Goal: Transaction & Acquisition: Purchase product/service

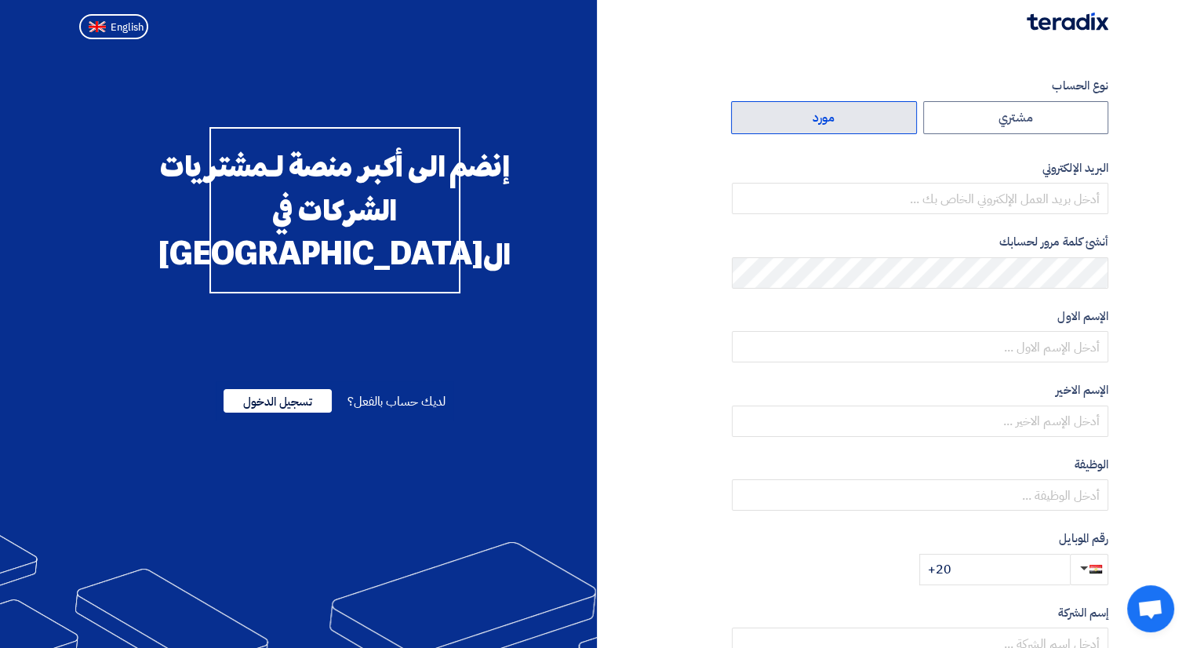
click at [866, 129] on label "مورد" at bounding box center [824, 117] width 186 height 33
click at [866, 129] on input "مورد" at bounding box center [824, 117] width 184 height 31
radio input "true"
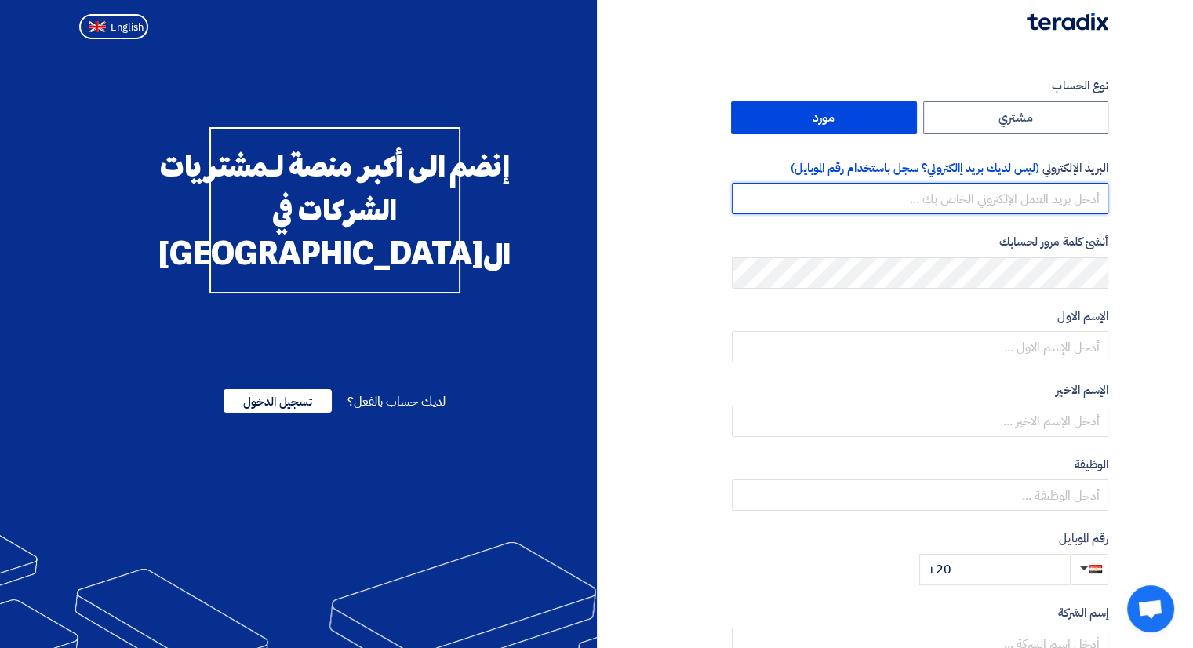
click at [1052, 206] on input "email" at bounding box center [920, 198] width 376 height 31
type input "[EMAIL_ADDRESS][DOMAIN_NAME]"
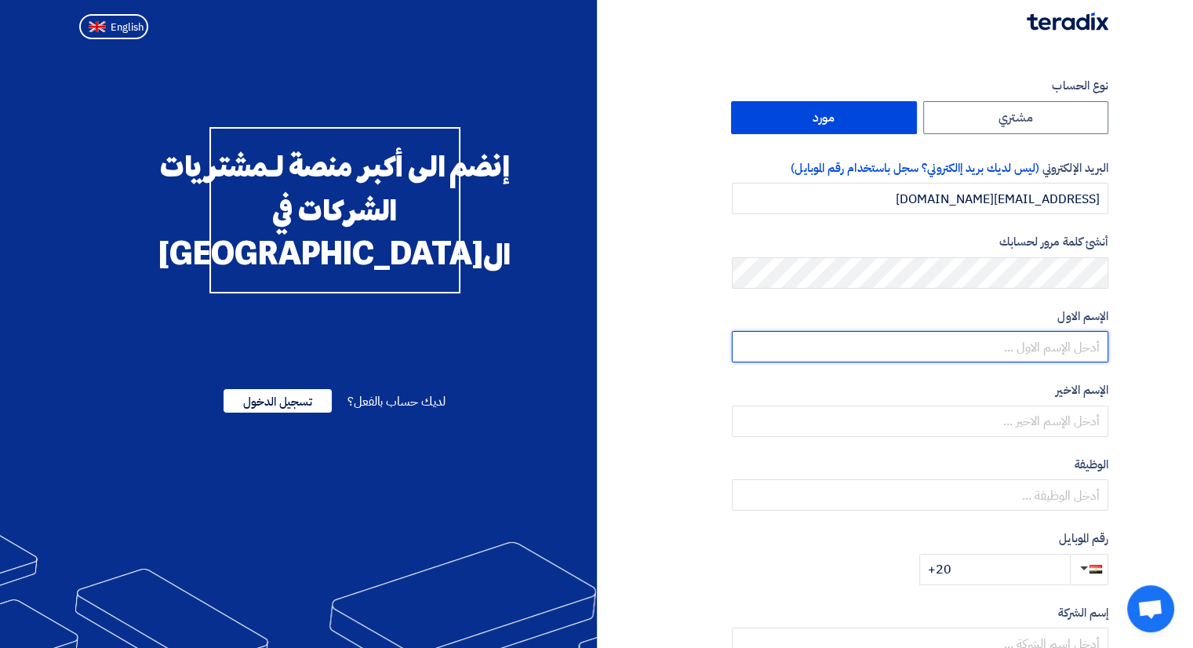
click at [1074, 345] on input "text" at bounding box center [920, 346] width 376 height 31
type input "[PERSON_NAME]"
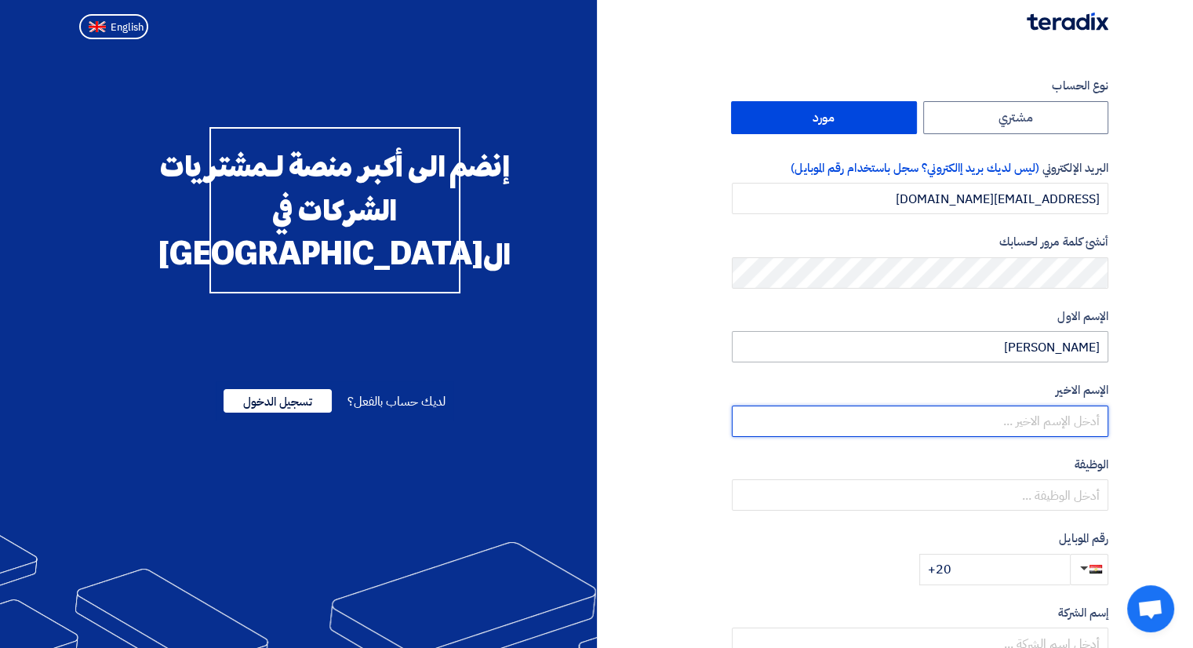
type input "Zayan"
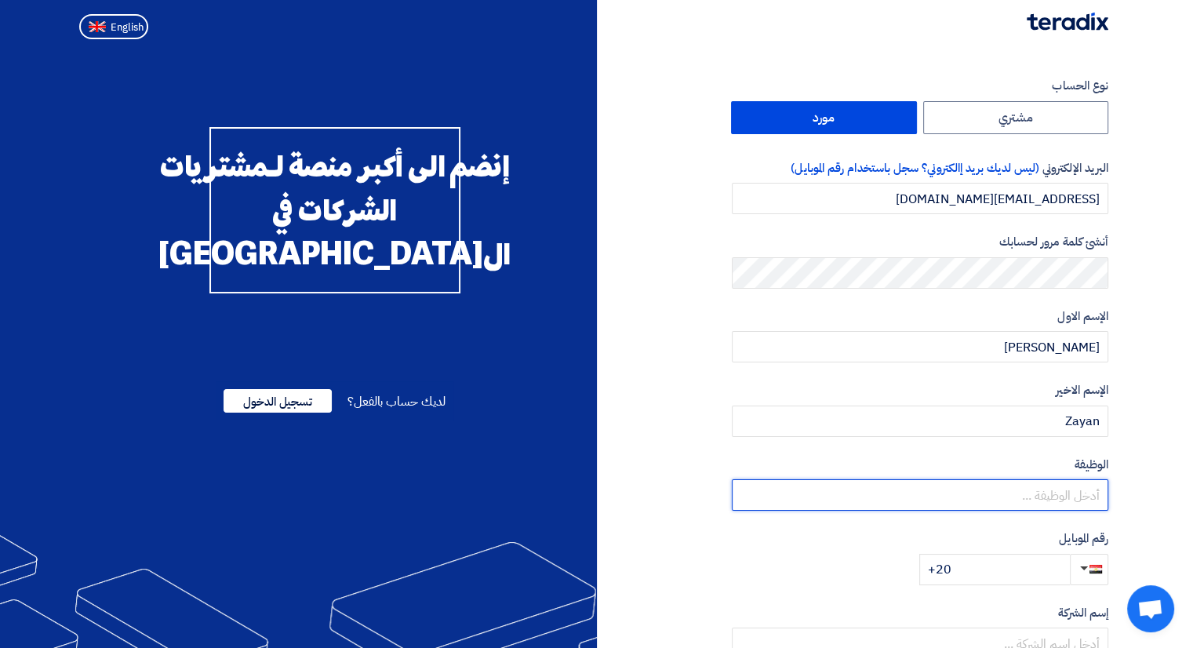
click at [1078, 493] on input "text" at bounding box center [920, 494] width 376 height 31
type input "l"
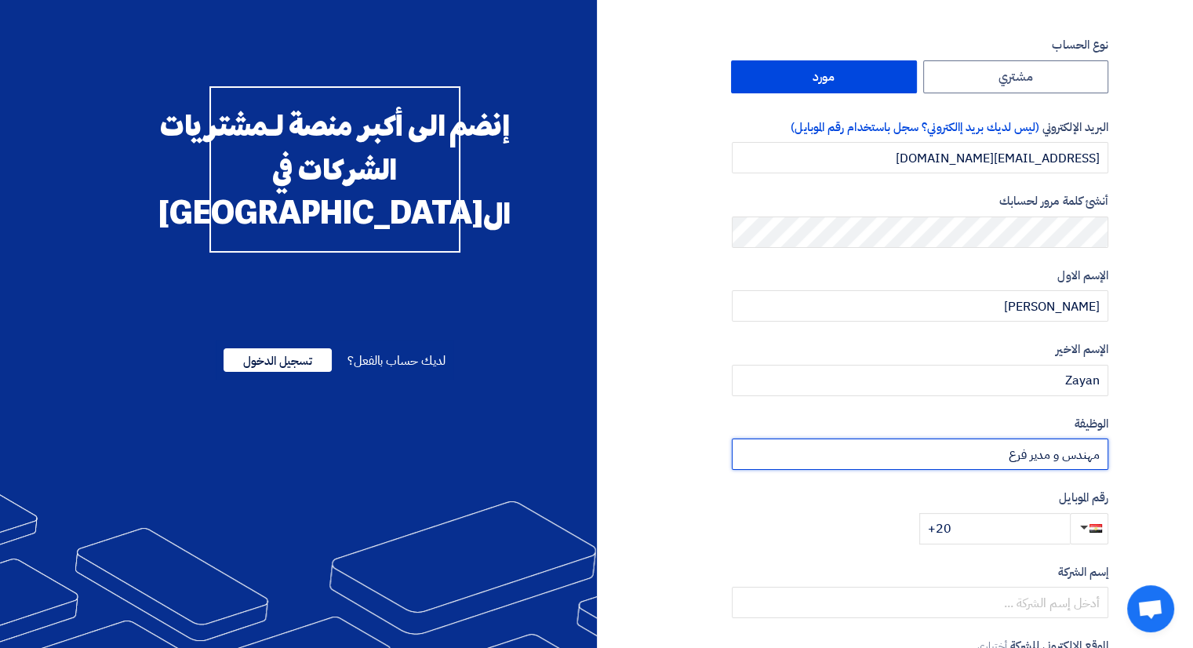
scroll to position [78, 0]
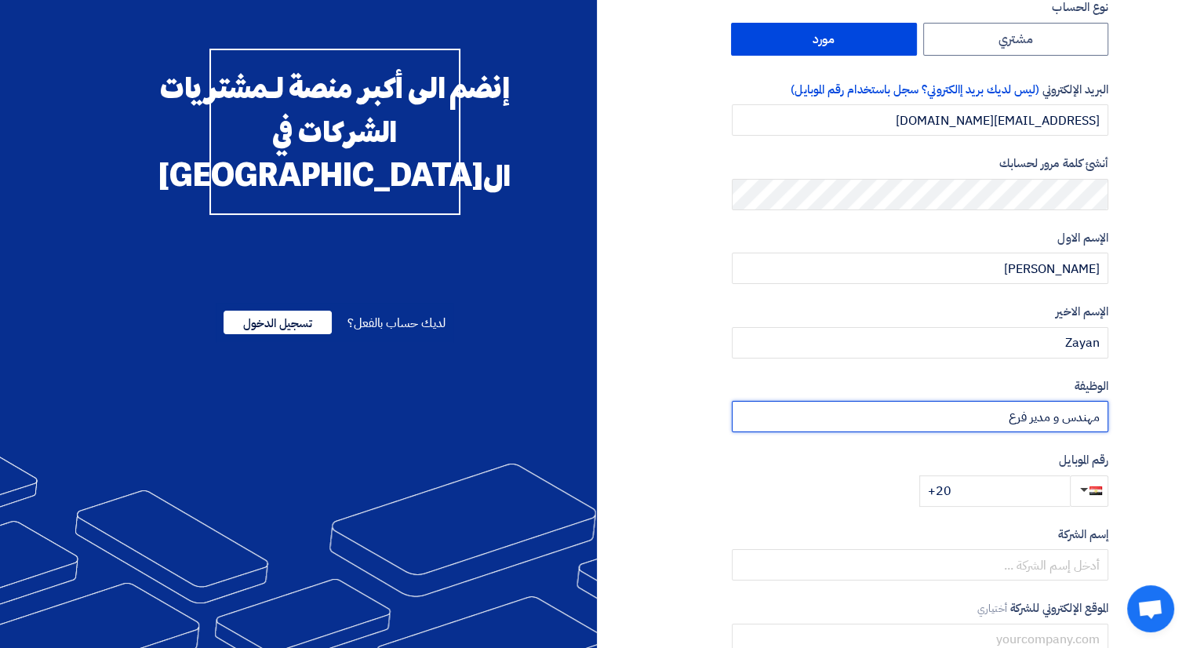
type input "مهندس و مدير فرع"
click at [1007, 503] on input "+20" at bounding box center [994, 490] width 151 height 31
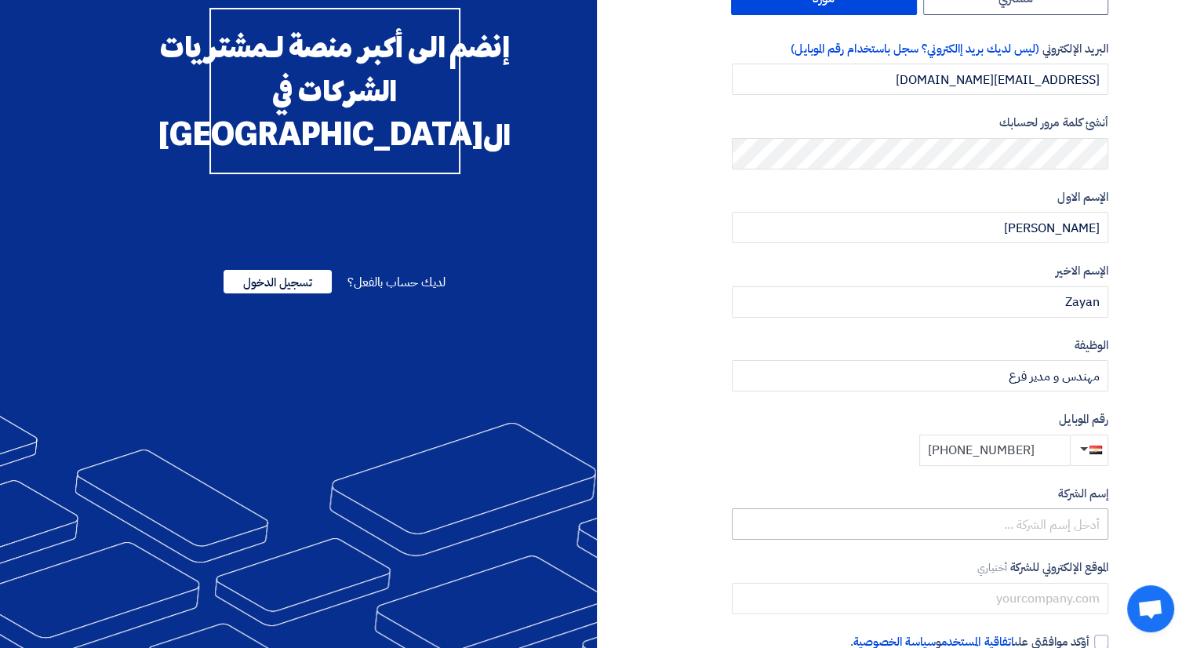
scroll to position [157, 0]
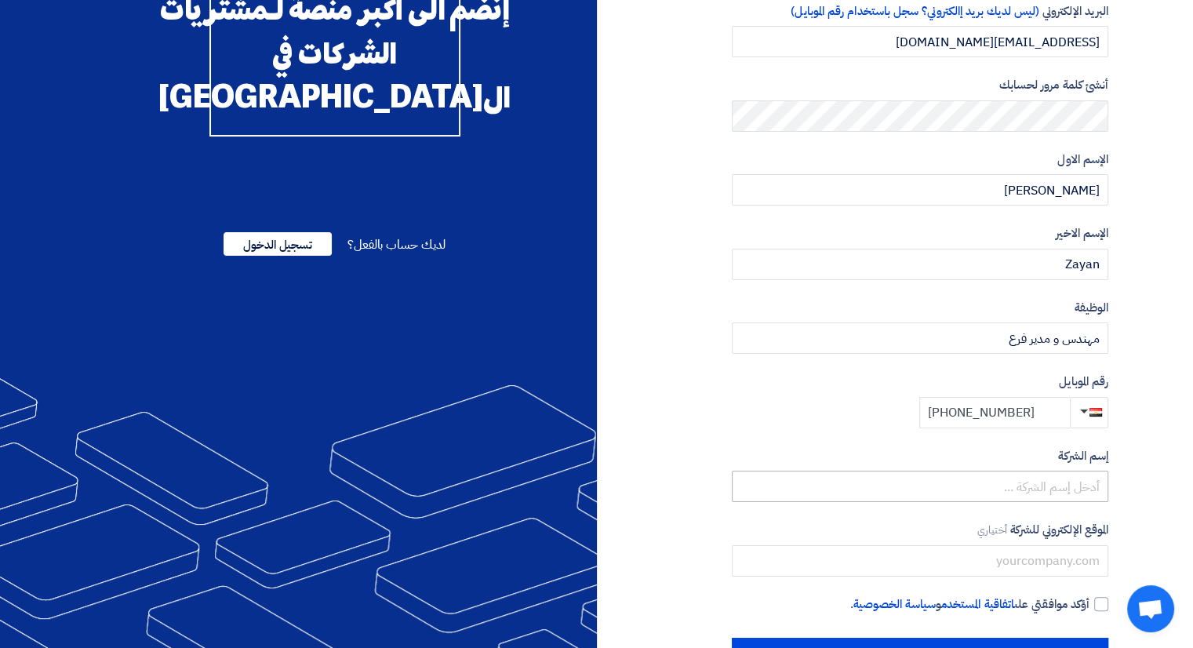
type input "+20 1004406064"
click at [1042, 487] on input "text" at bounding box center [920, 486] width 376 height 31
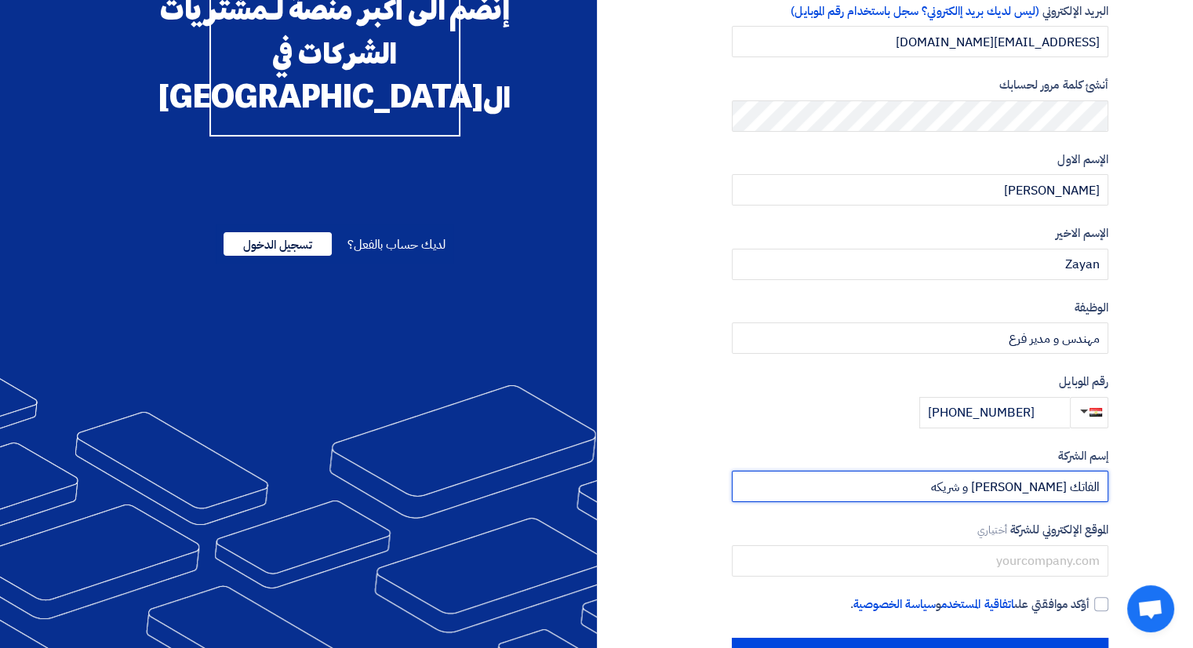
scroll to position [212, 0]
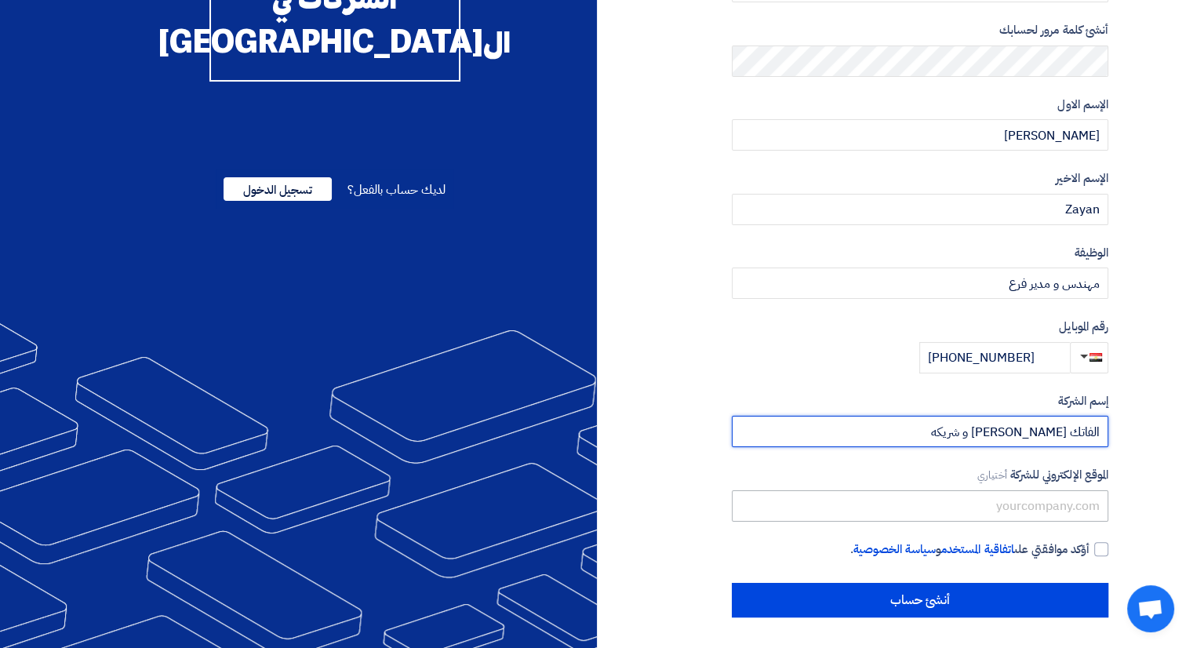
type input "الفاتك عادل عبدالجواد محمد فايد و شريكه"
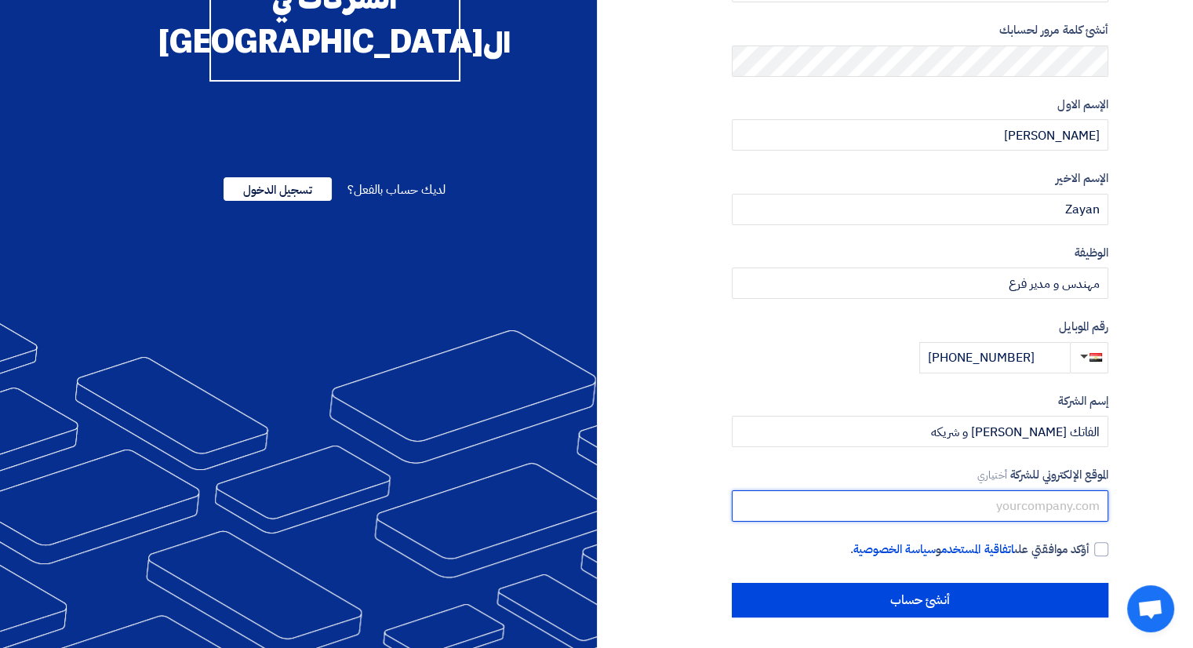
click at [1058, 515] on input "text" at bounding box center [920, 505] width 376 height 31
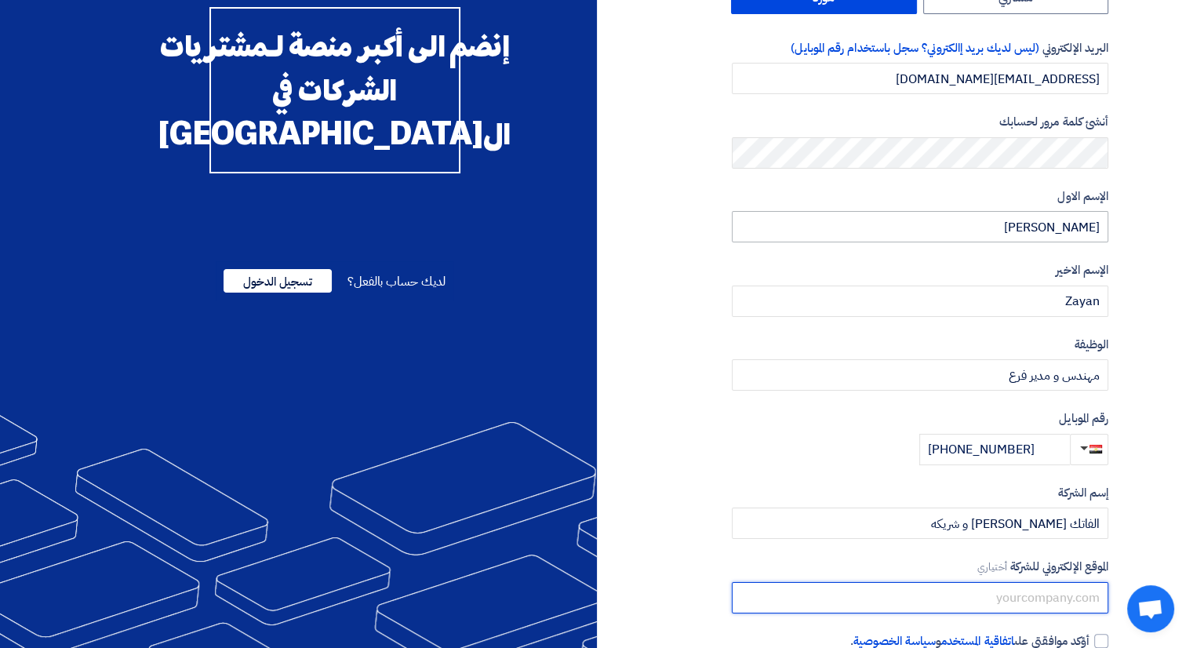
scroll to position [55, 0]
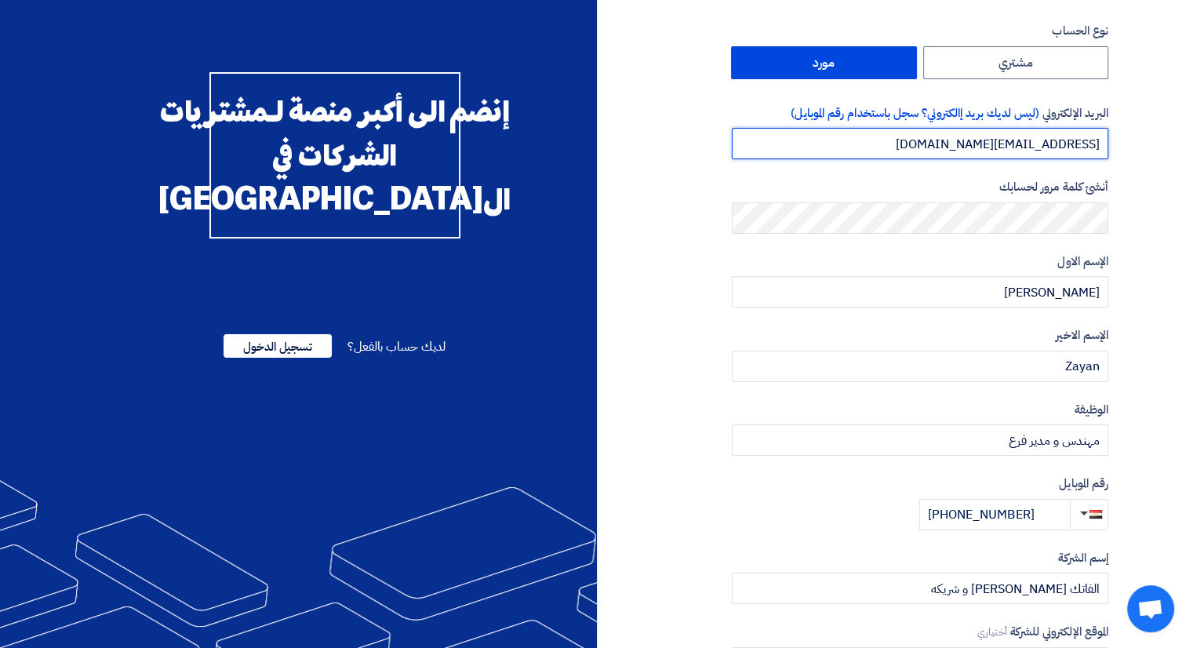
drag, startPoint x: 984, startPoint y: 142, endPoint x: 1096, endPoint y: 136, distance: 112.3
click at [1136, 134] on section "نوع الحساب مشتري مورد البريد الإلكتروني (ليس لديك بريد إالكتروني؟ سجل باستخدام …" at bounding box center [596, 398] width 1193 height 815
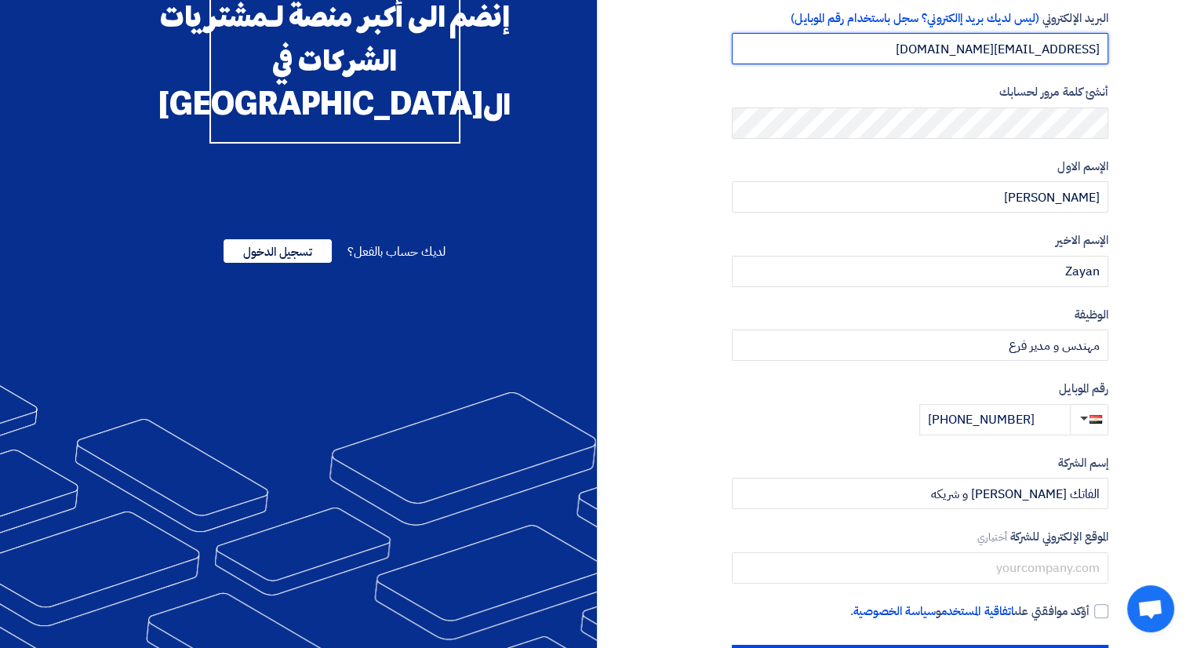
scroll to position [212, 0]
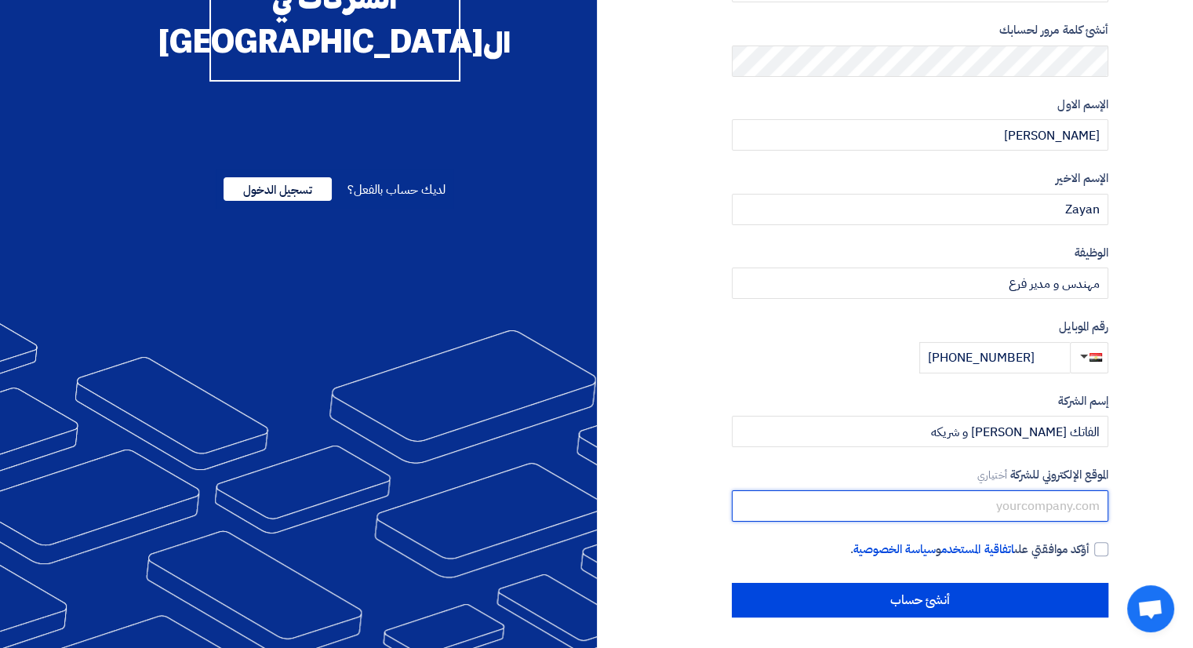
click at [998, 519] on input "text" at bounding box center [920, 505] width 376 height 31
paste input "A.zayan@alfatech-eg.net"
type input "A.zayan@alfatech-eg.net"
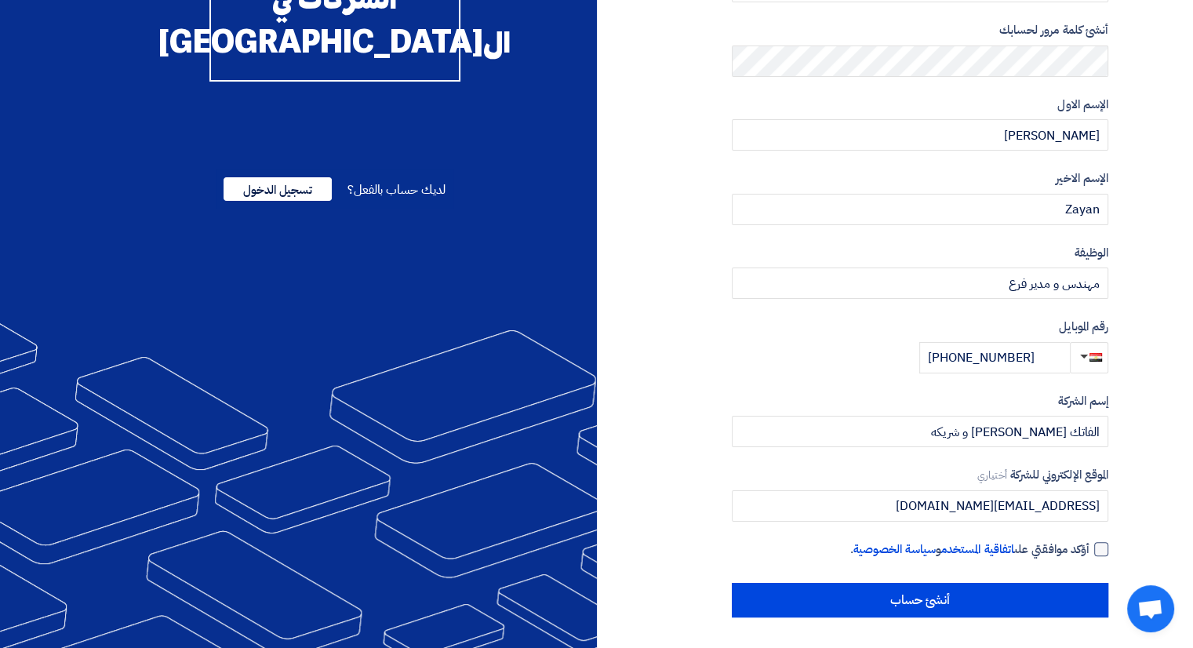
click at [1096, 552] on div at bounding box center [1101, 549] width 14 height 14
click at [1089, 552] on input "أؤكد موافقتي على اتفاقية المستخدم و سياسة الخصوصية ." at bounding box center [901, 555] width 376 height 31
checkbox input "true"
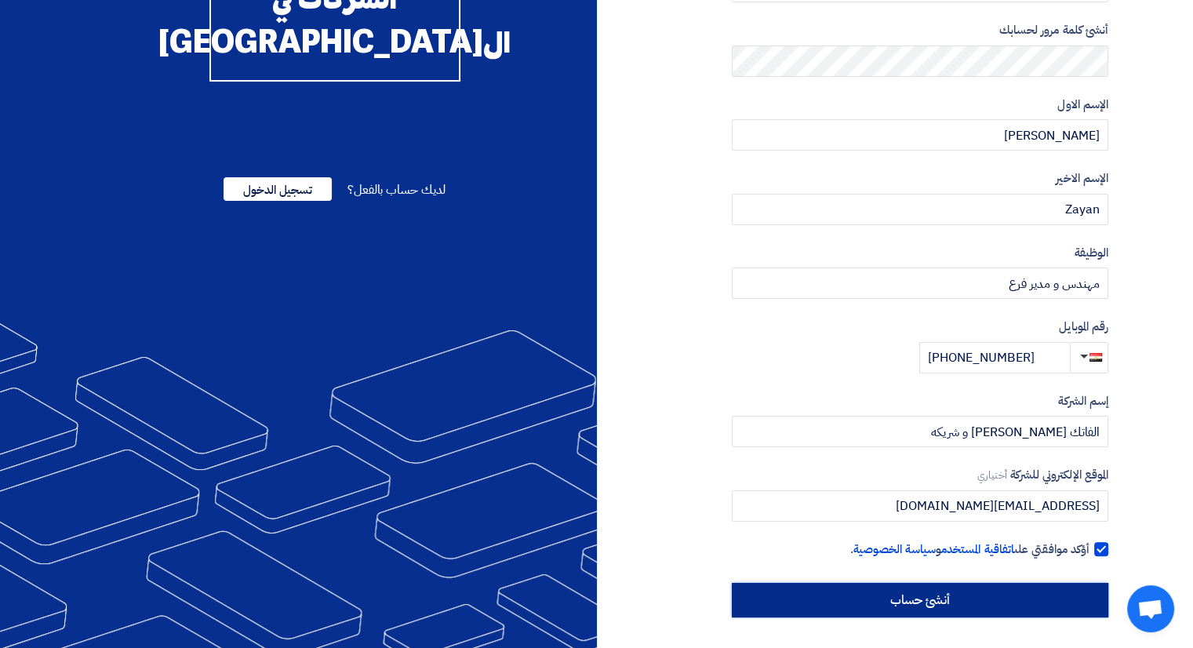
click at [938, 602] on input "أنشئ حساب" at bounding box center [920, 600] width 376 height 35
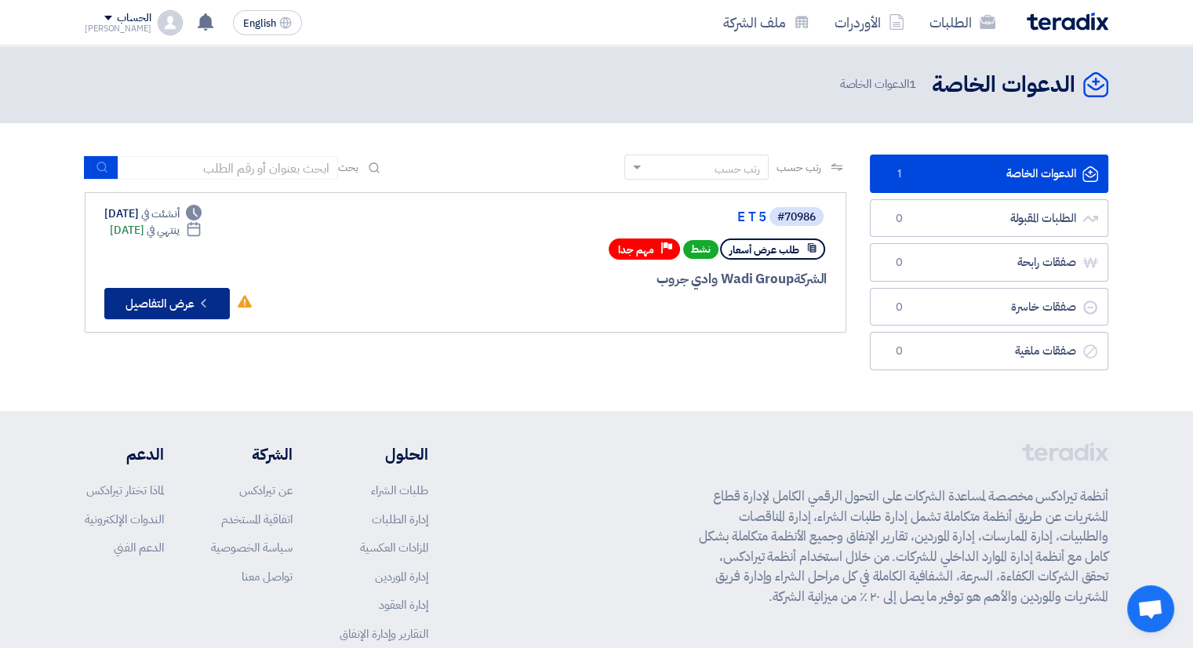
click at [224, 300] on button "Check details عرض التفاصيل" at bounding box center [166, 303] width 125 height 31
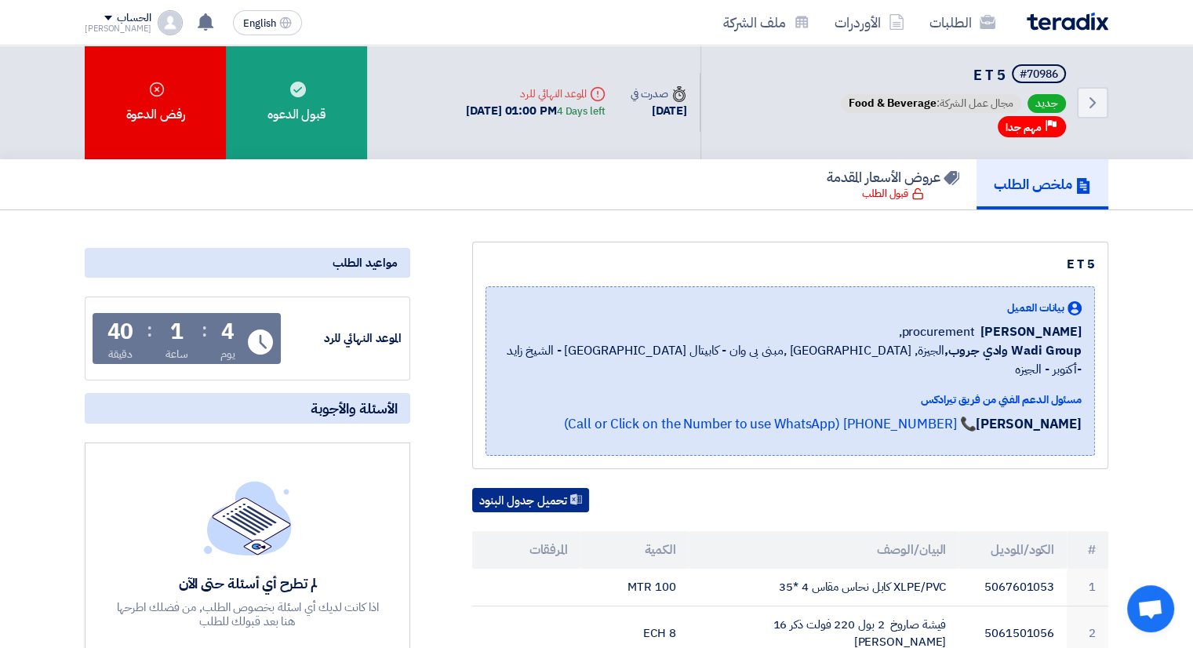
click at [552, 488] on button "تحميل جدول البنود" at bounding box center [530, 500] width 117 height 25
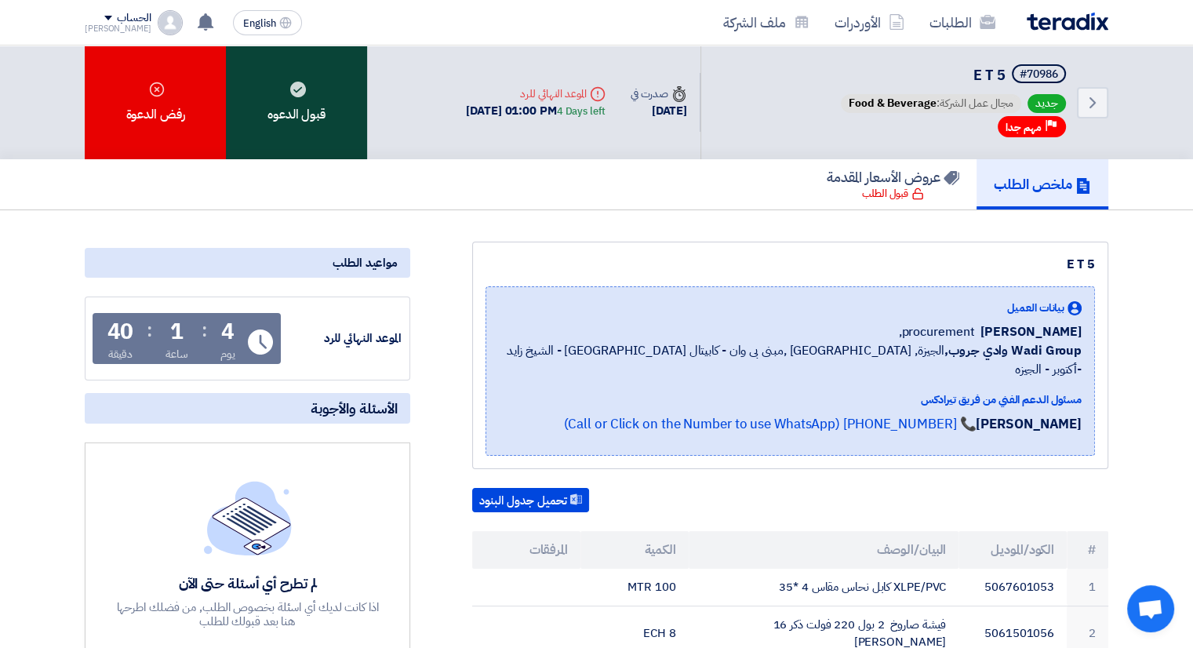
click at [309, 96] on div "قبول الدعوه" at bounding box center [296, 102] width 141 height 114
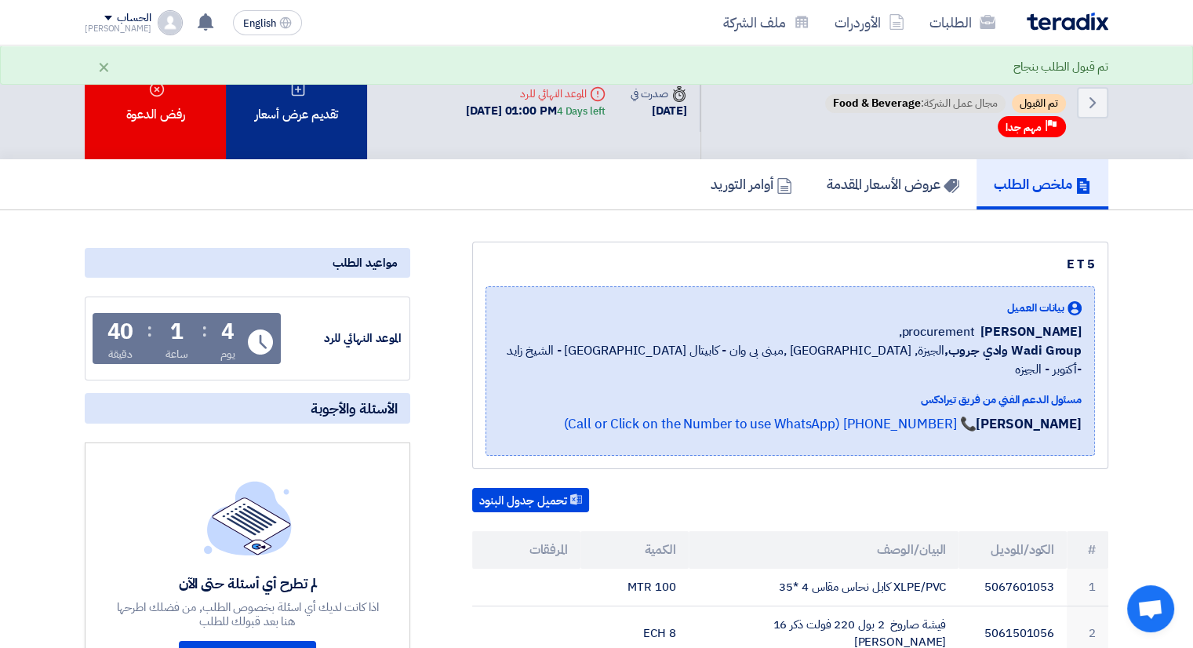
click at [317, 110] on div "تقديم عرض أسعار" at bounding box center [296, 102] width 141 height 114
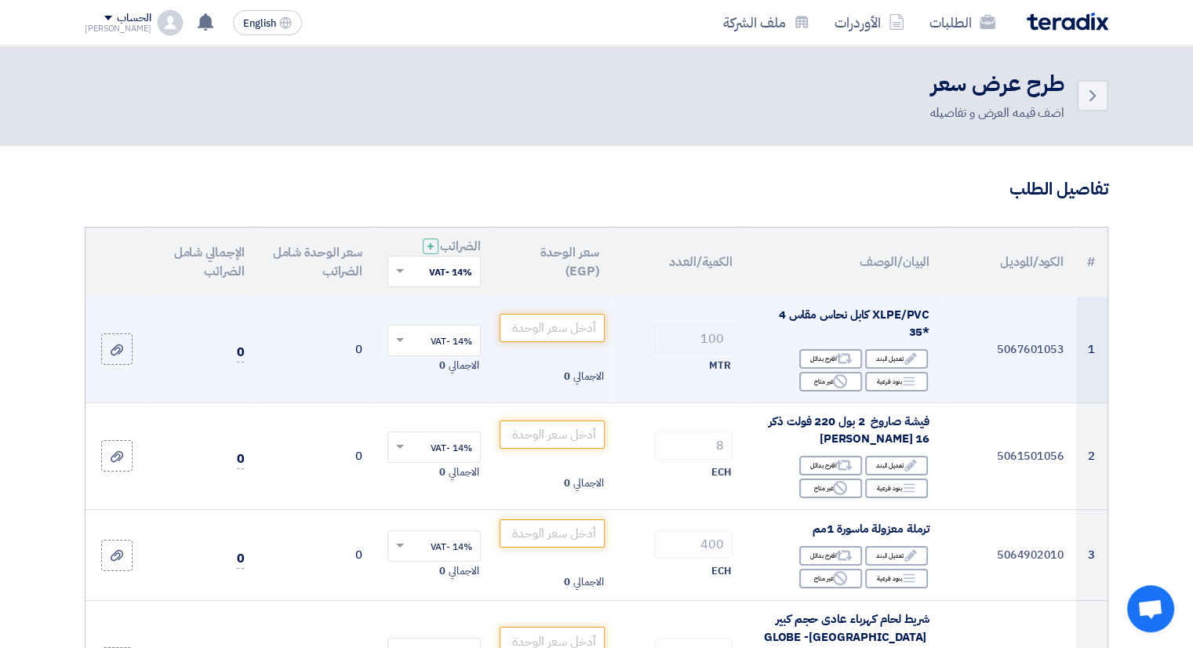
click at [1067, 349] on td "5067601053" at bounding box center [1009, 349] width 134 height 107
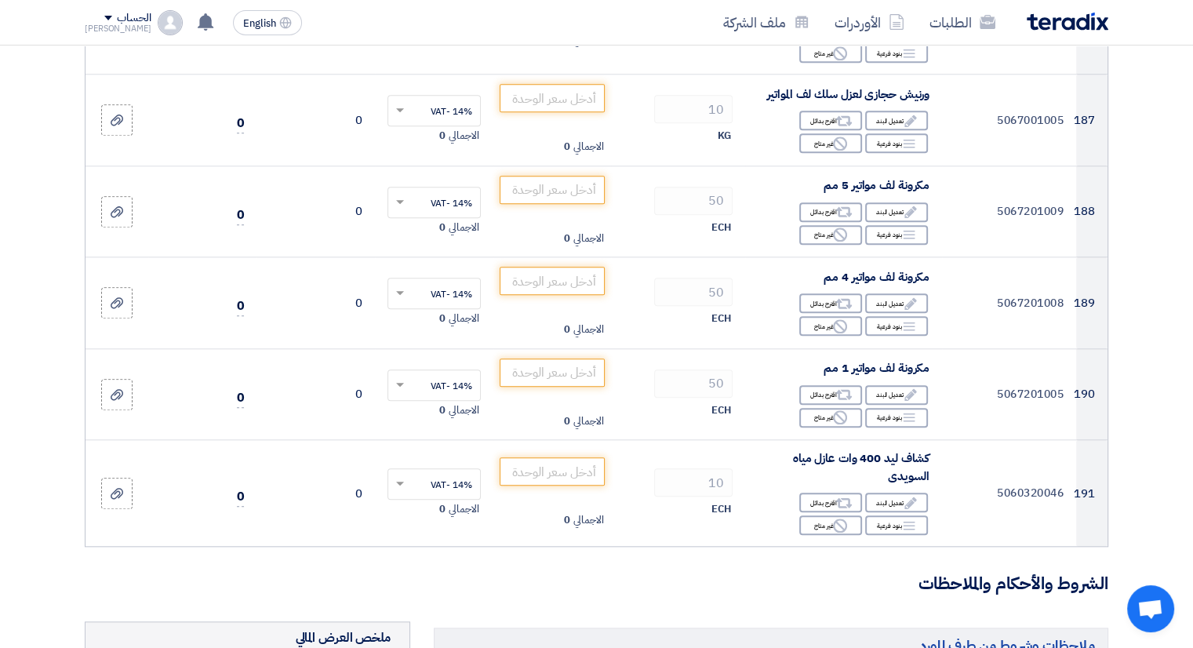
scroll to position [19435, 0]
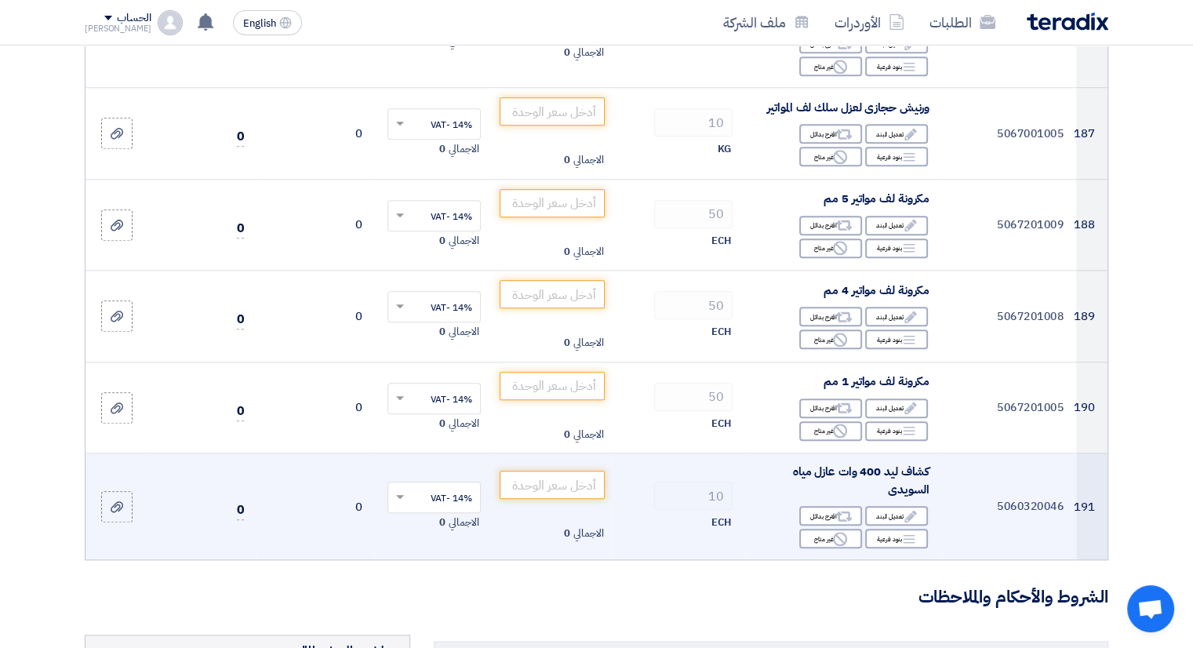
drag, startPoint x: 715, startPoint y: 298, endPoint x: 706, endPoint y: 299, distance: 9.4
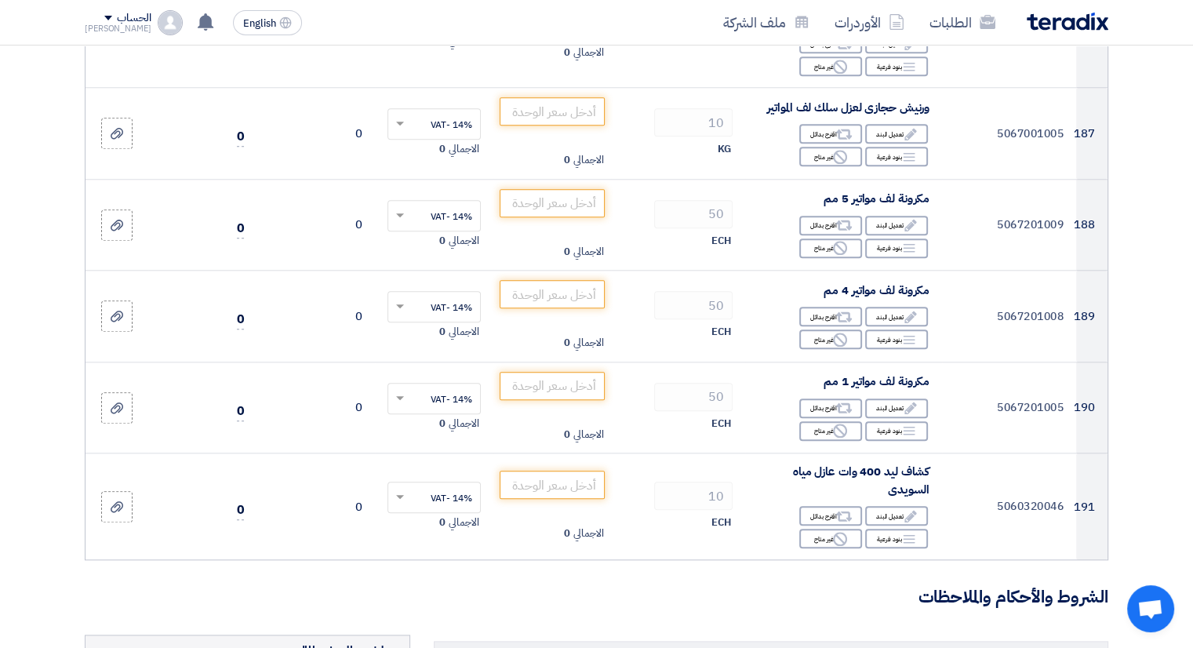
drag, startPoint x: 706, startPoint y: 299, endPoint x: 631, endPoint y: 440, distance: 159.6
click at [631, 585] on h3 "الشروط والأحكام والملاحظات" at bounding box center [597, 597] width 1024 height 24
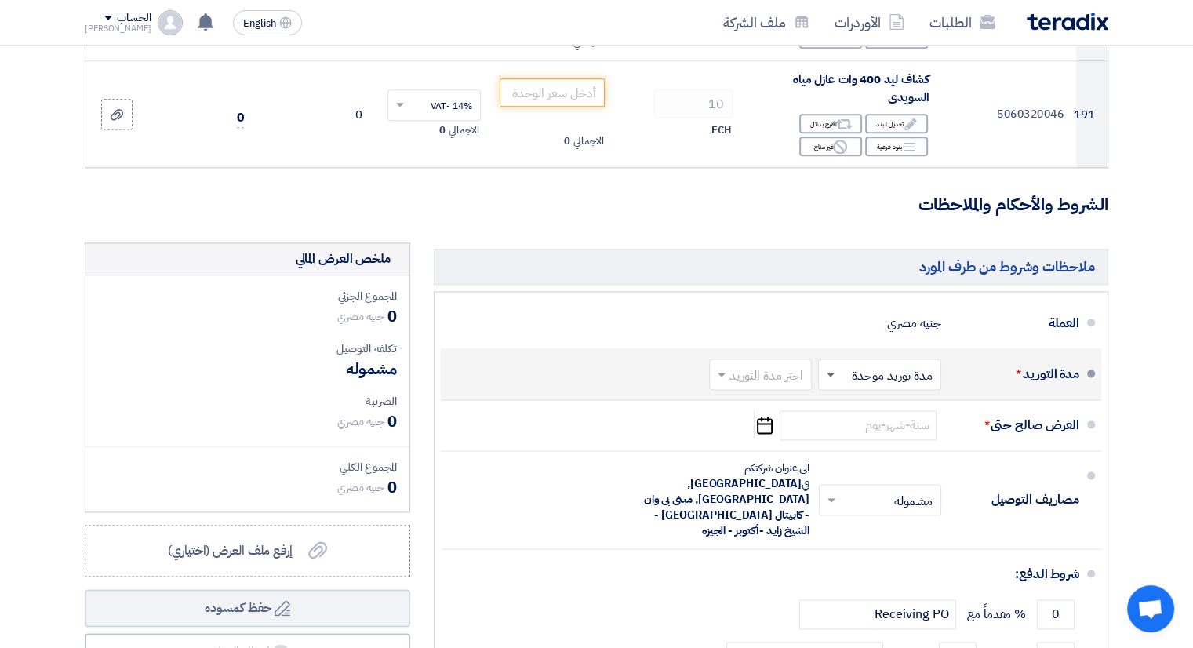
click at [830, 373] on span at bounding box center [831, 375] width 8 height 5
click at [794, 364] on input "text" at bounding box center [757, 375] width 95 height 23
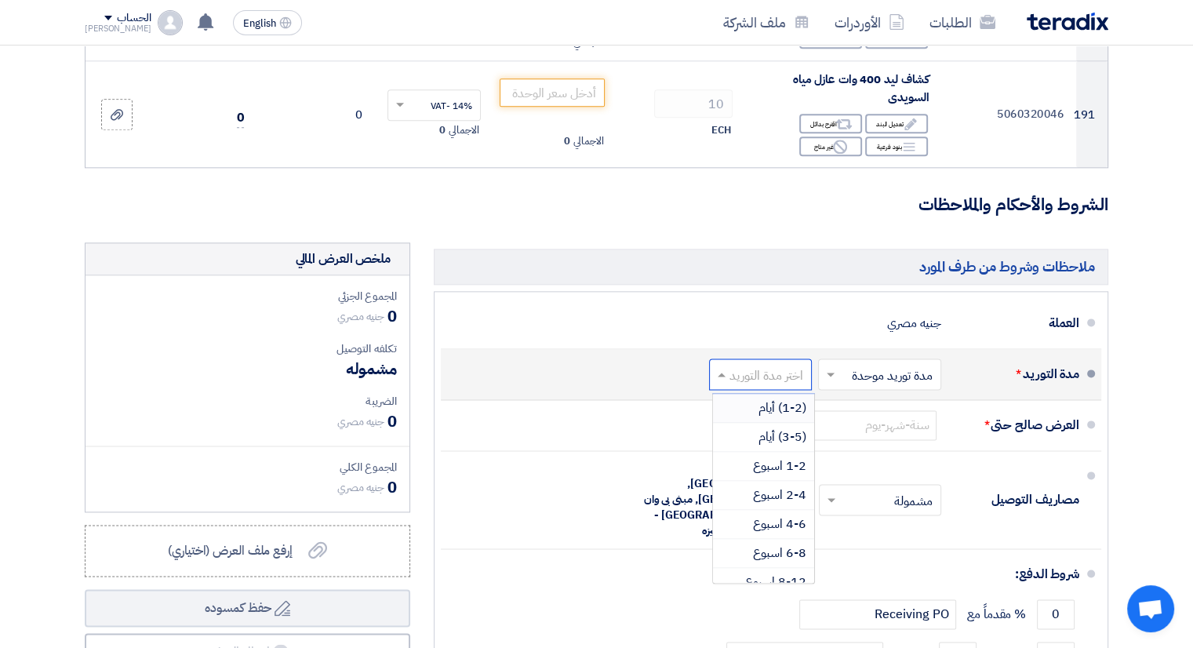
click at [794, 364] on input "text" at bounding box center [757, 375] width 95 height 23
click at [769, 364] on input "text" at bounding box center [757, 375] width 95 height 23
click at [717, 366] on span at bounding box center [720, 374] width 20 height 16
click at [719, 373] on span at bounding box center [722, 375] width 8 height 4
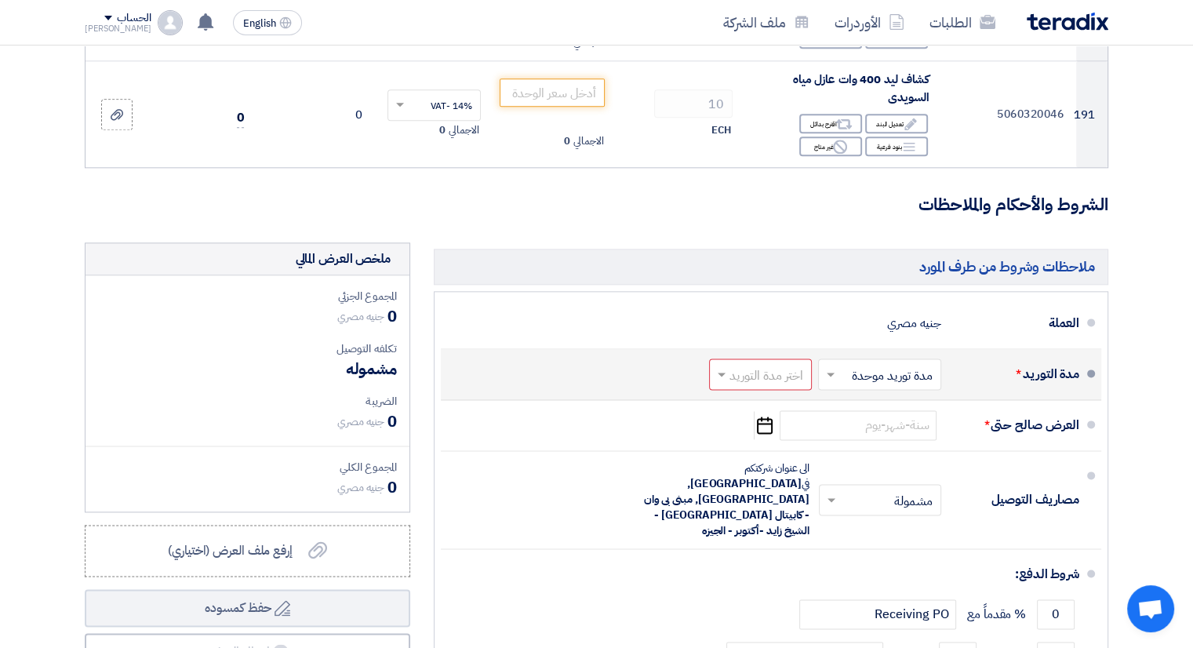
click at [913, 364] on input "text" at bounding box center [876, 375] width 115 height 23
click at [909, 427] on span "مدة توريد موحدة" at bounding box center [894, 436] width 82 height 19
click at [909, 364] on input "text" at bounding box center [876, 375] width 115 height 23
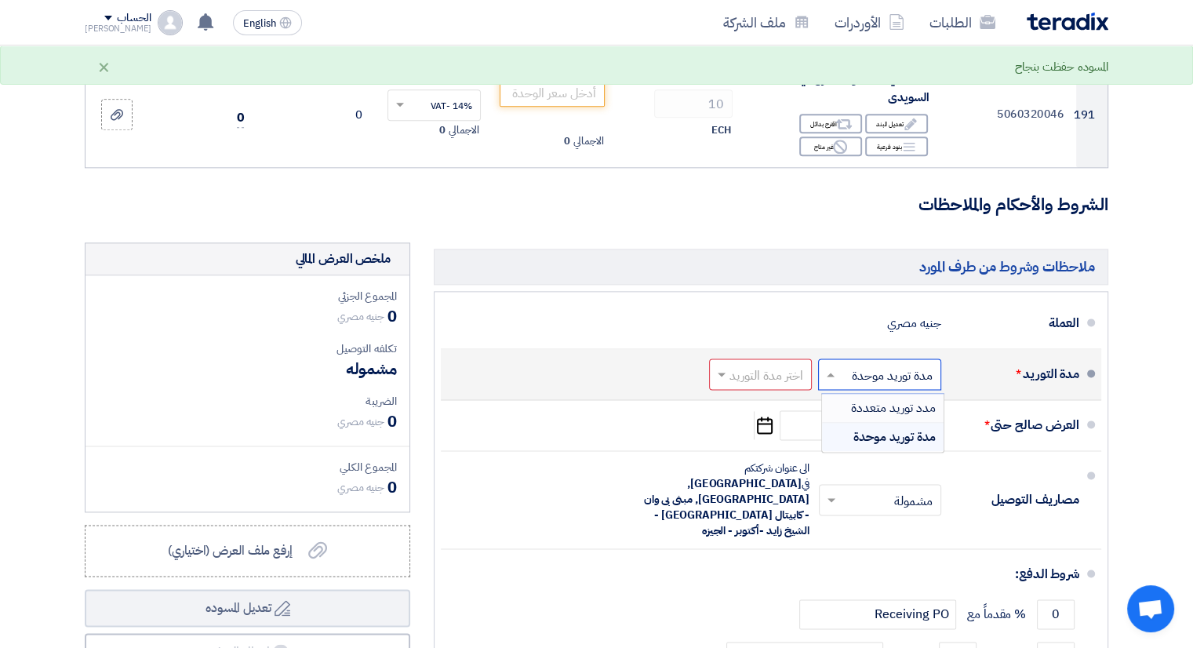
click at [905, 398] on span "مدد توريد متعددة" at bounding box center [893, 407] width 85 height 19
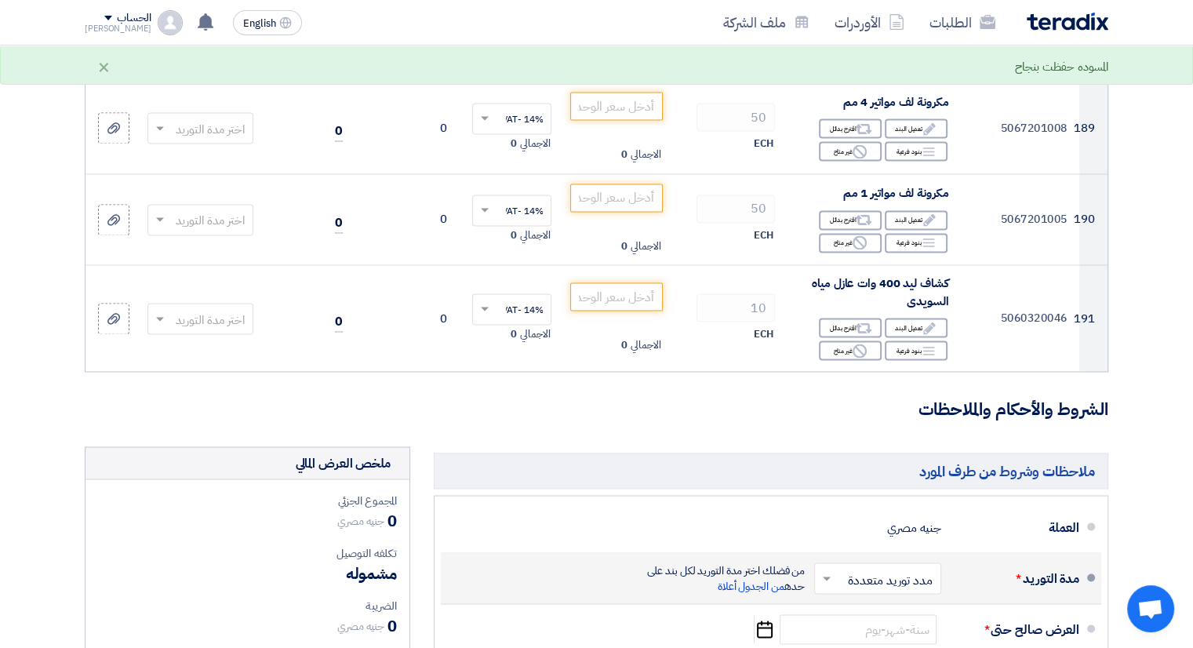
scroll to position [20288, 0]
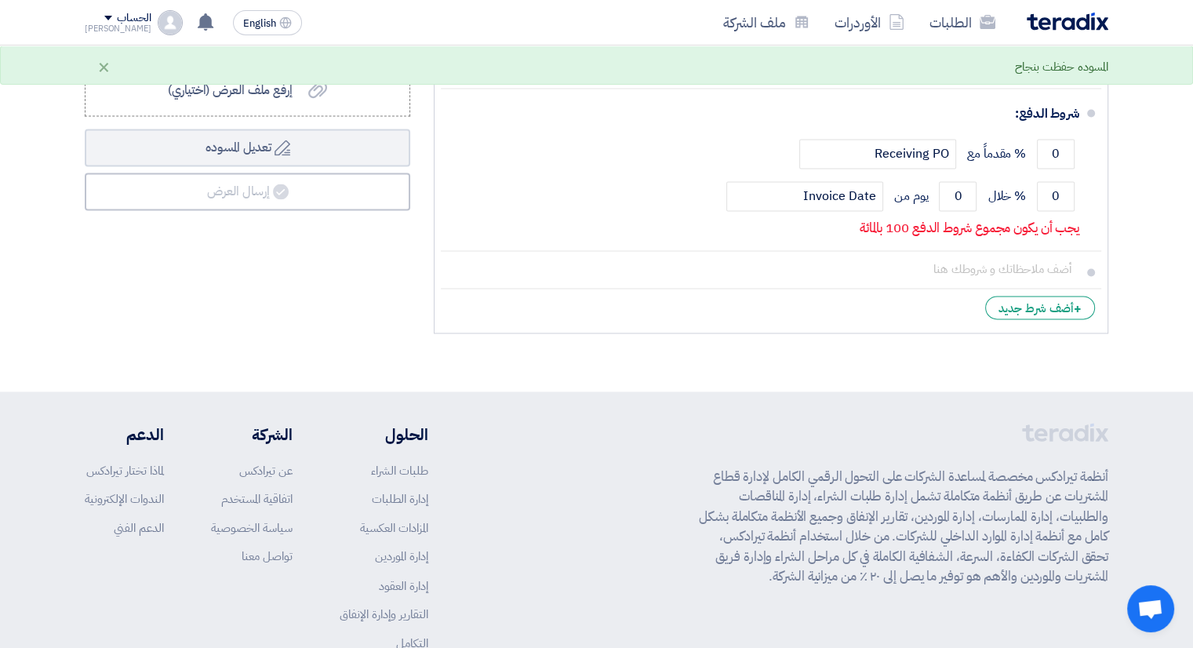
scroll to position [19592, 0]
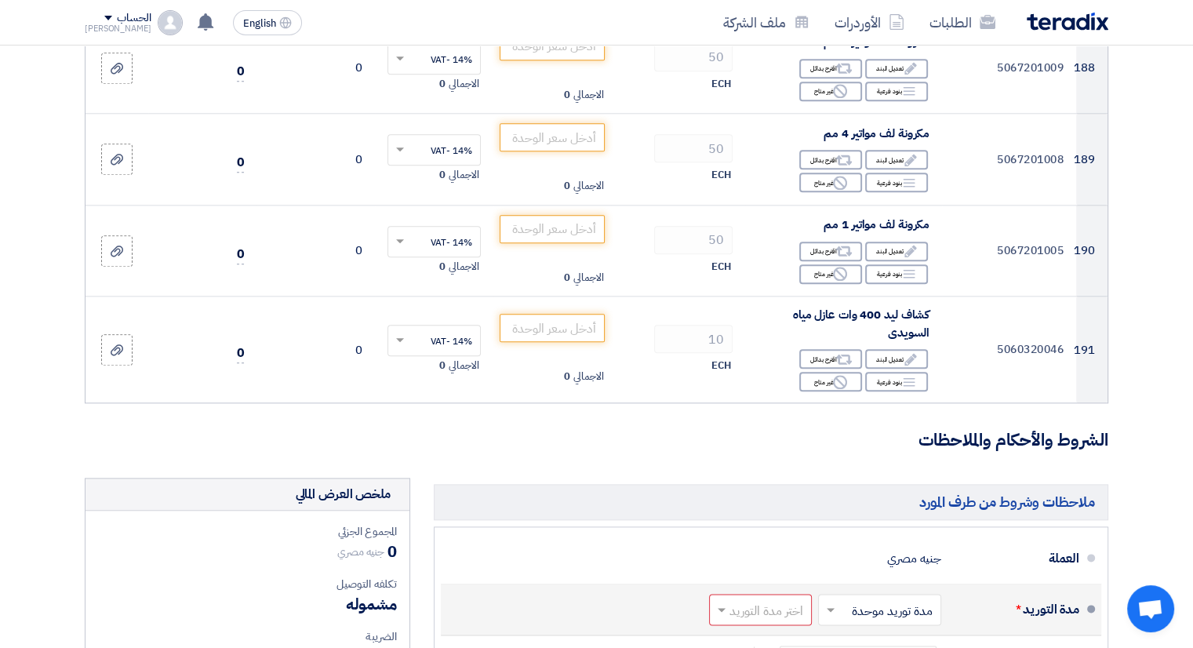
click at [865, 599] on input "text" at bounding box center [876, 610] width 115 height 23
click at [868, 634] on span "مدد توريد متعددة" at bounding box center [893, 643] width 85 height 19
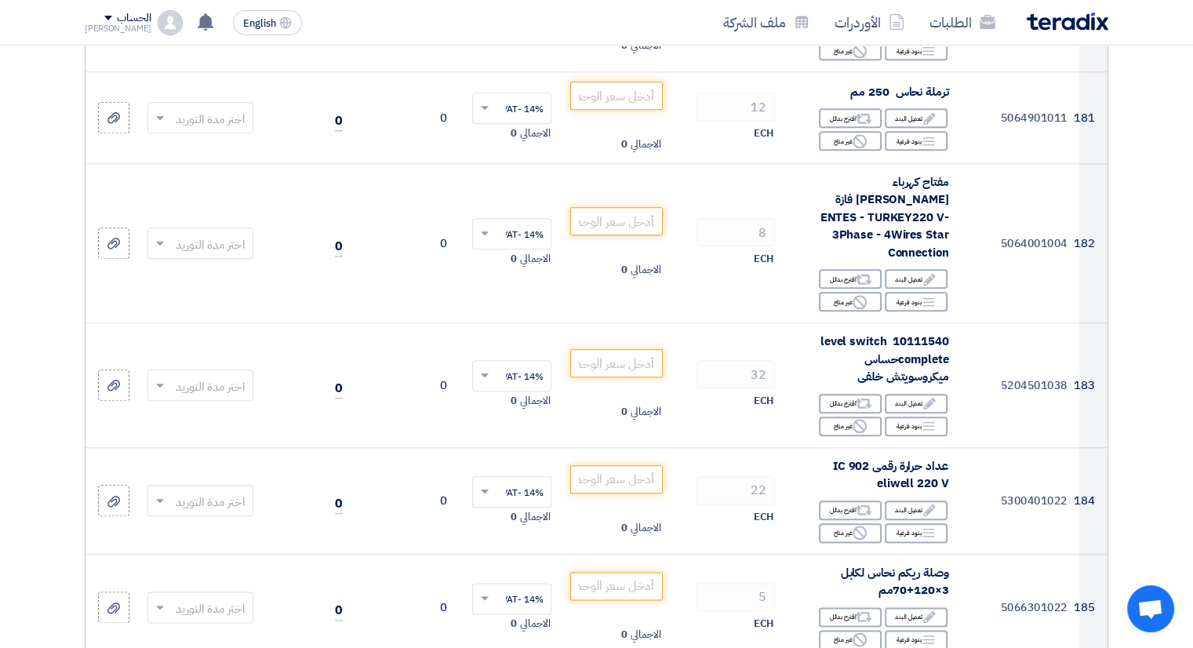
scroll to position [20288, 0]
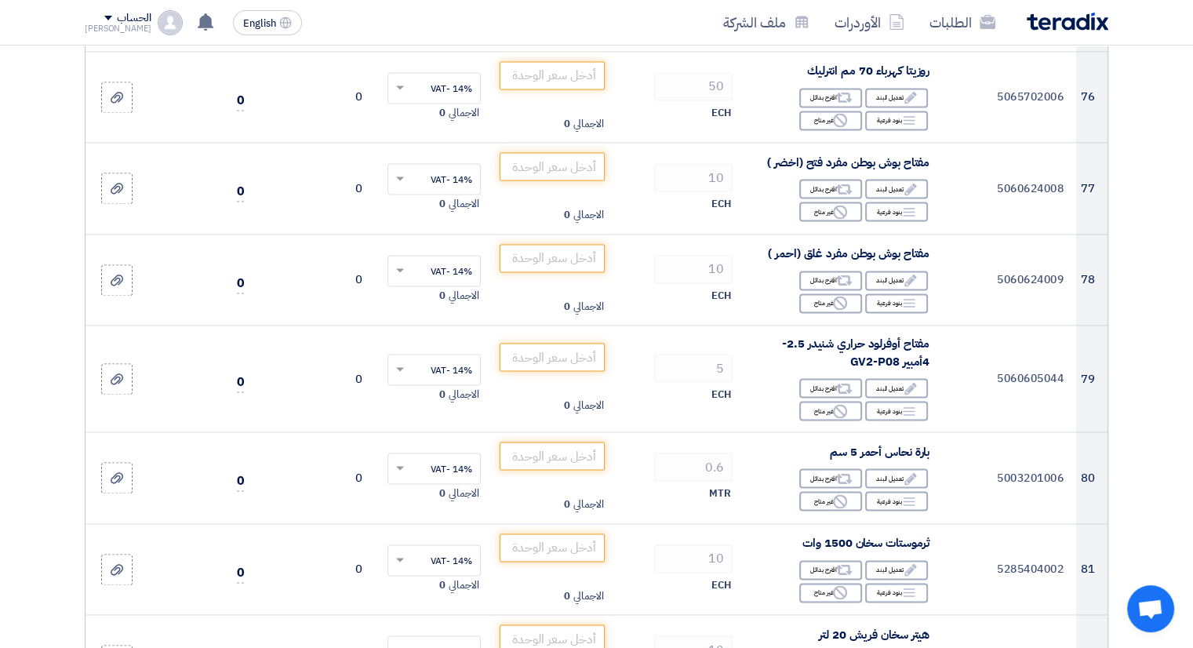
scroll to position [7357, 0]
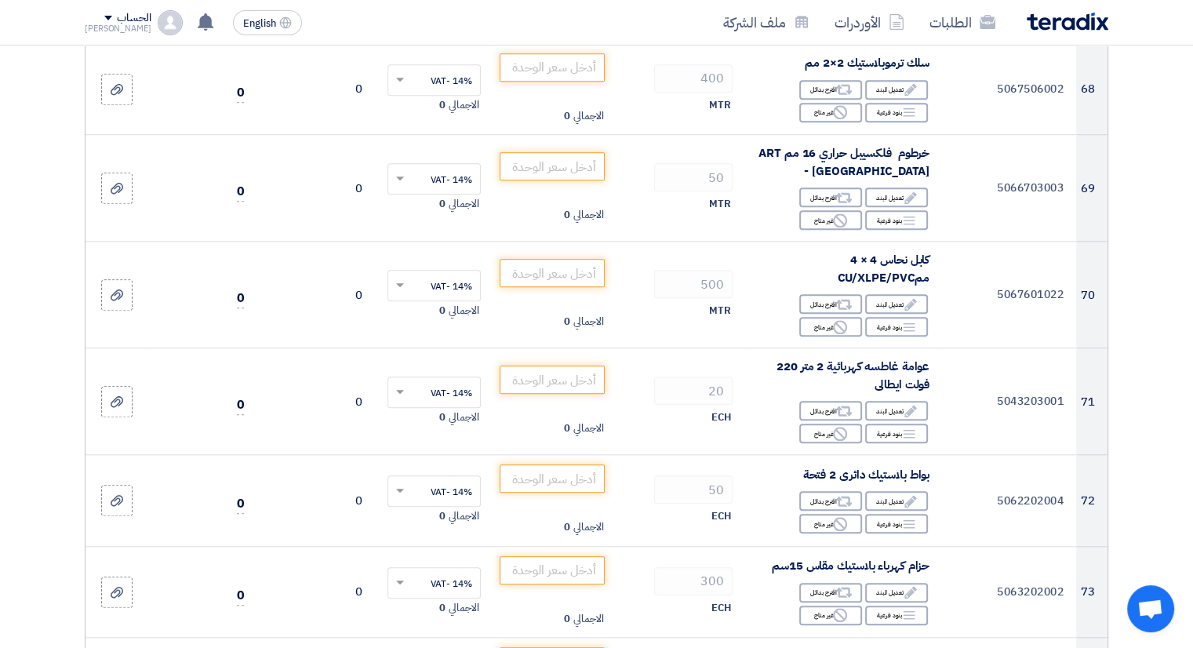
drag, startPoint x: 627, startPoint y: 514, endPoint x: 37, endPoint y: 158, distance: 688.9
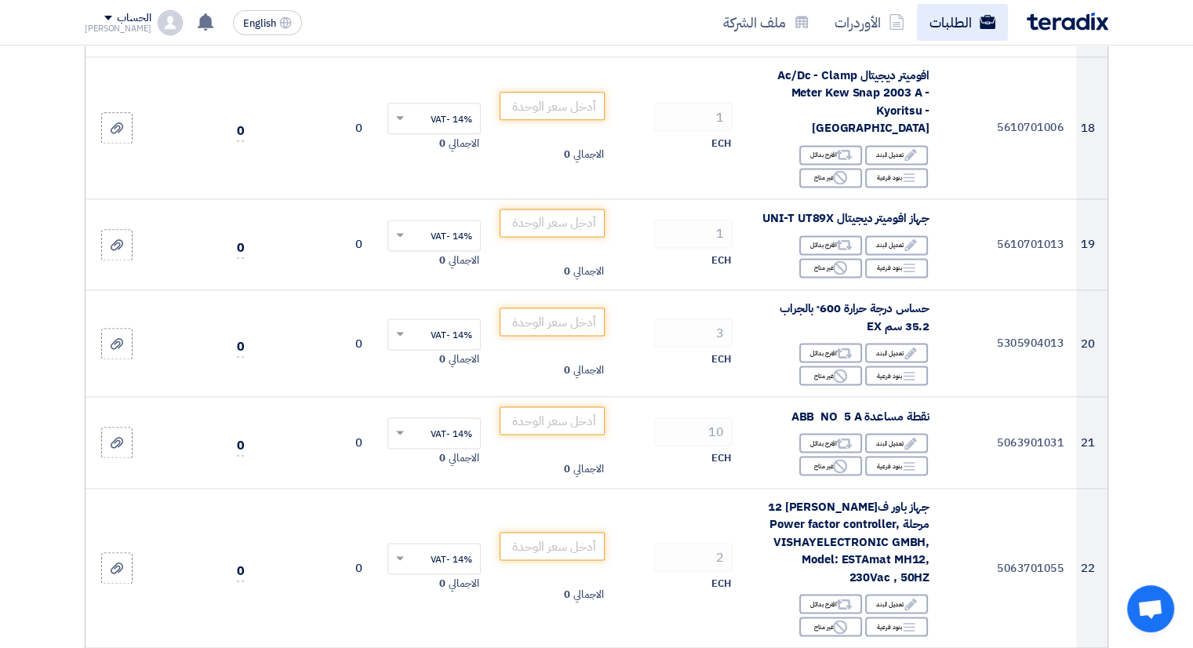
scroll to position [1474, 0]
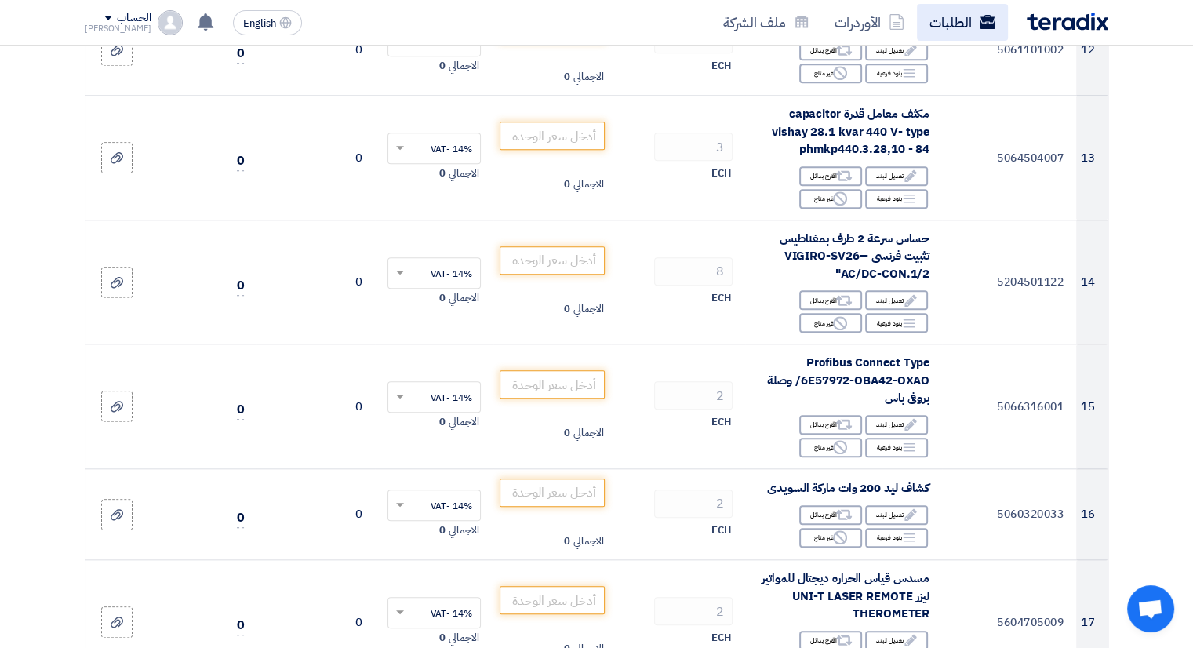
click at [977, 13] on link "الطلبات" at bounding box center [962, 22] width 91 height 37
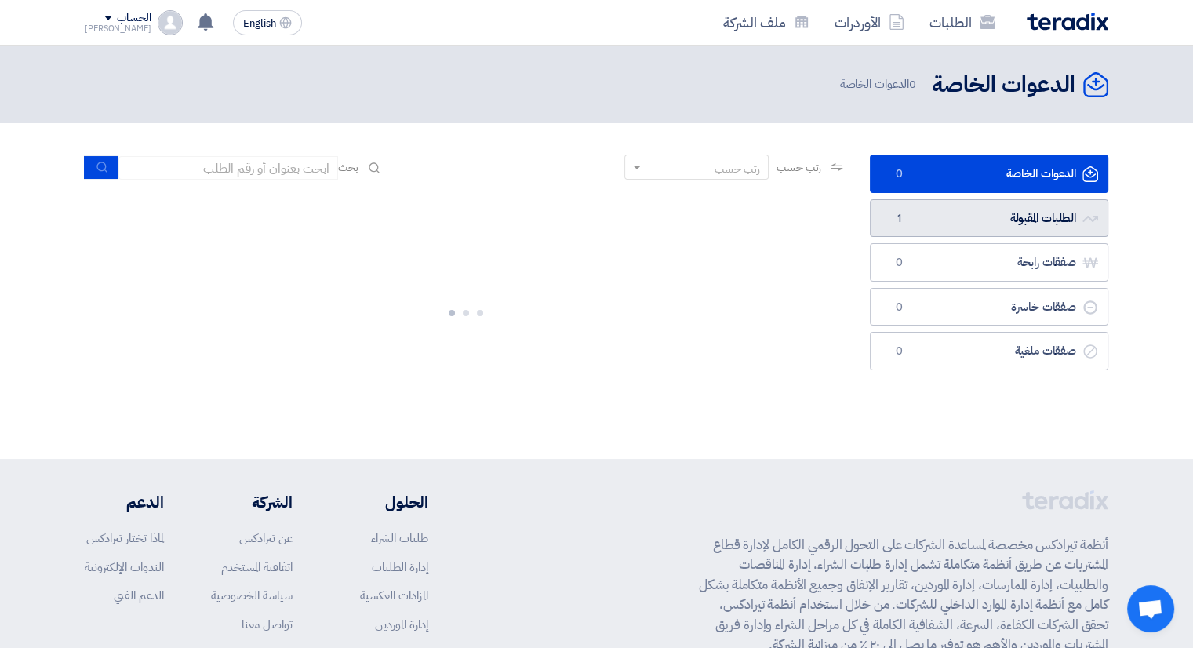
click at [968, 202] on link "الطلبات المقبولة الطلبات المقبولة 1" at bounding box center [989, 218] width 238 height 38
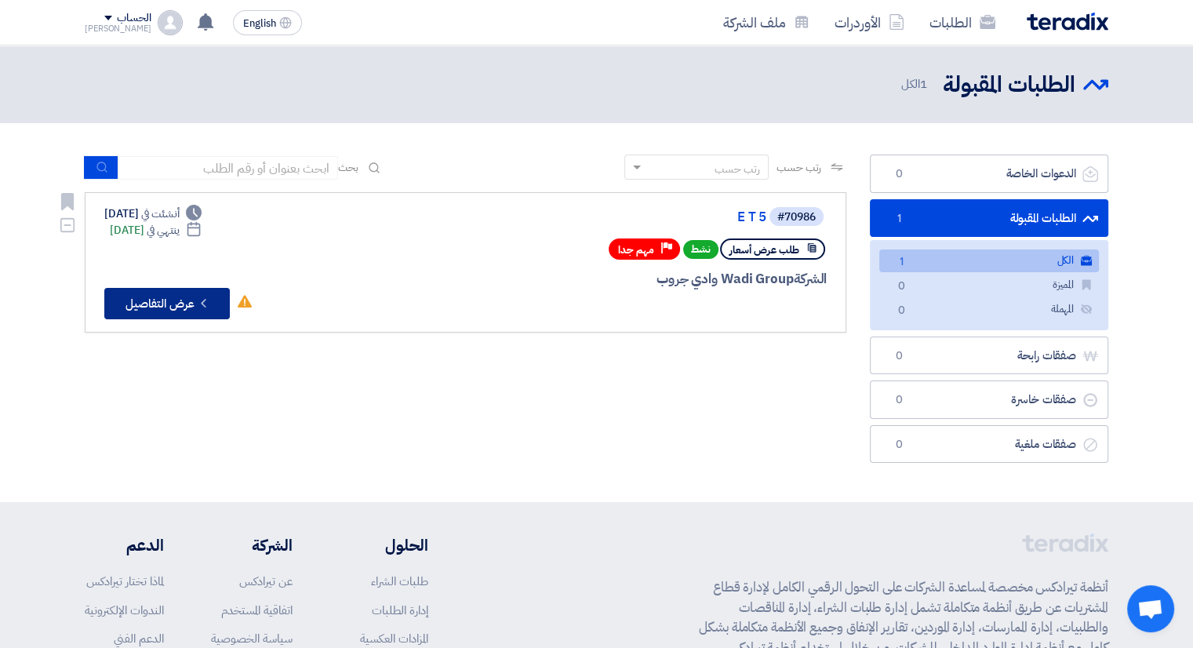
click at [200, 296] on icon "Check details" at bounding box center [203, 303] width 15 height 15
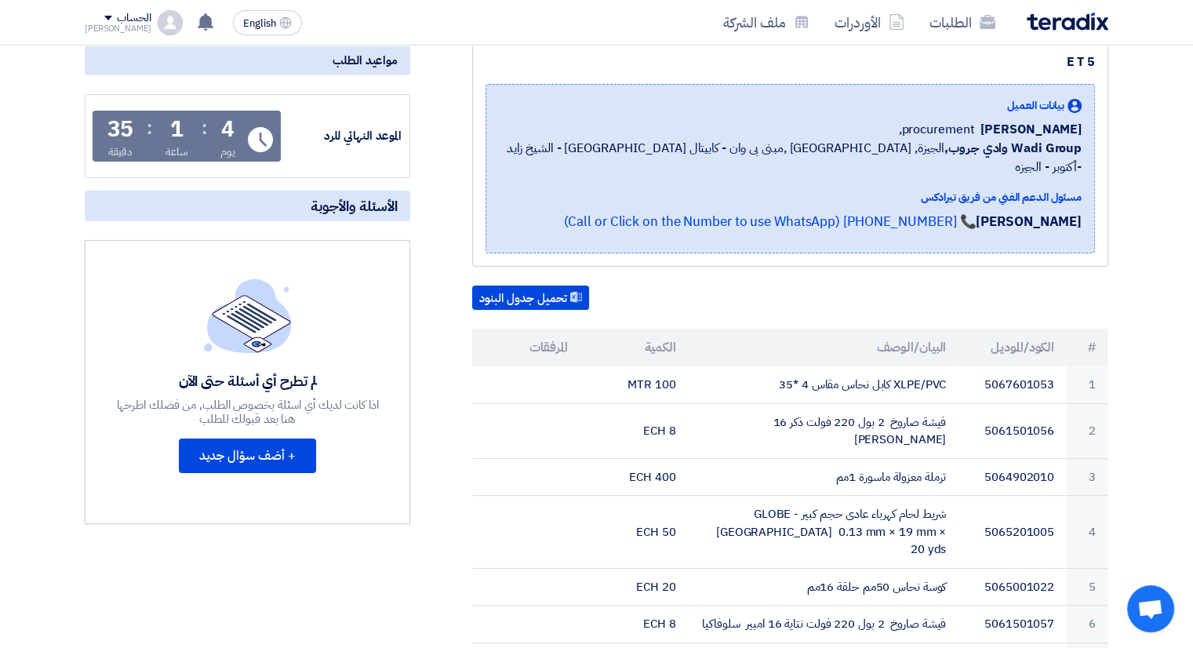
scroll to position [235, 0]
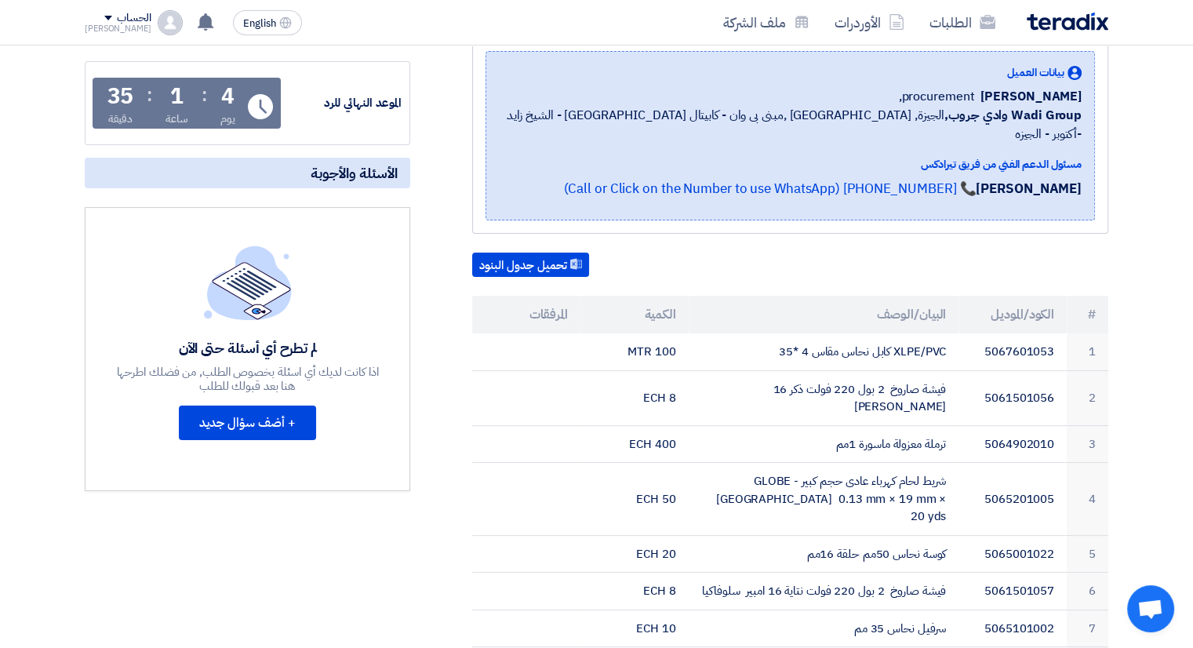
click at [278, 437] on div "+ أضف سؤال جديد" at bounding box center [247, 428] width 137 height 47
click at [281, 424] on button "+ أضف سؤال جديد" at bounding box center [247, 422] width 137 height 35
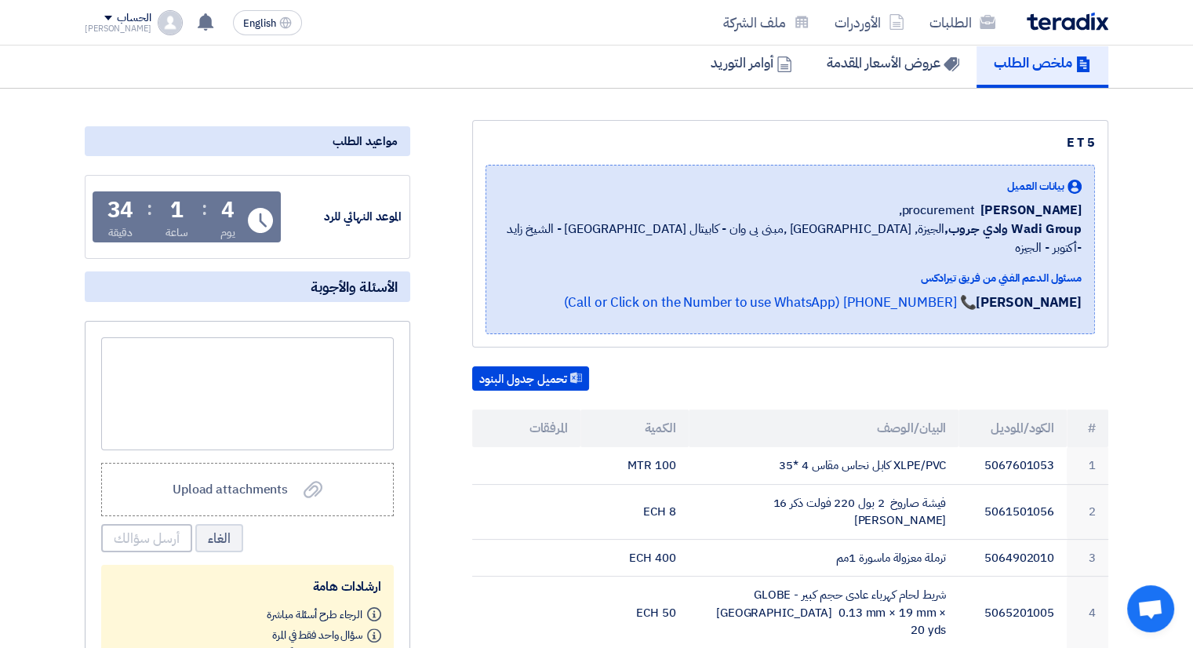
scroll to position [0, 0]
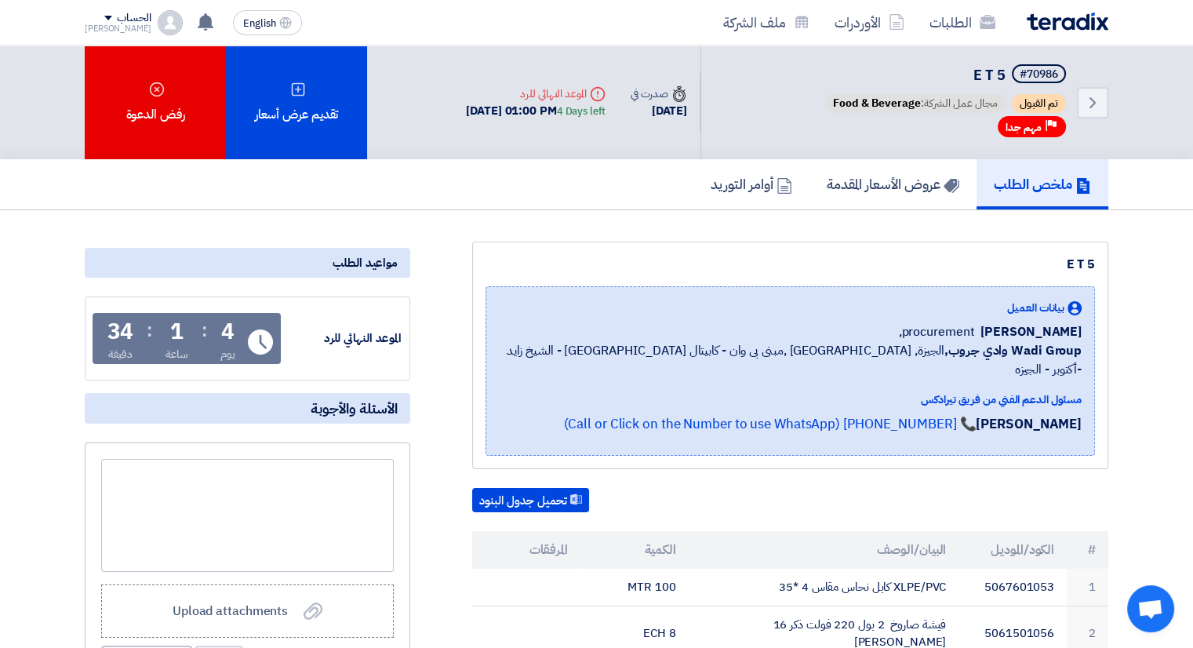
click at [1037, 330] on span "[PERSON_NAME]" at bounding box center [1030, 331] width 101 height 19
click at [96, 20] on div "الحساب" at bounding box center [118, 18] width 67 height 13
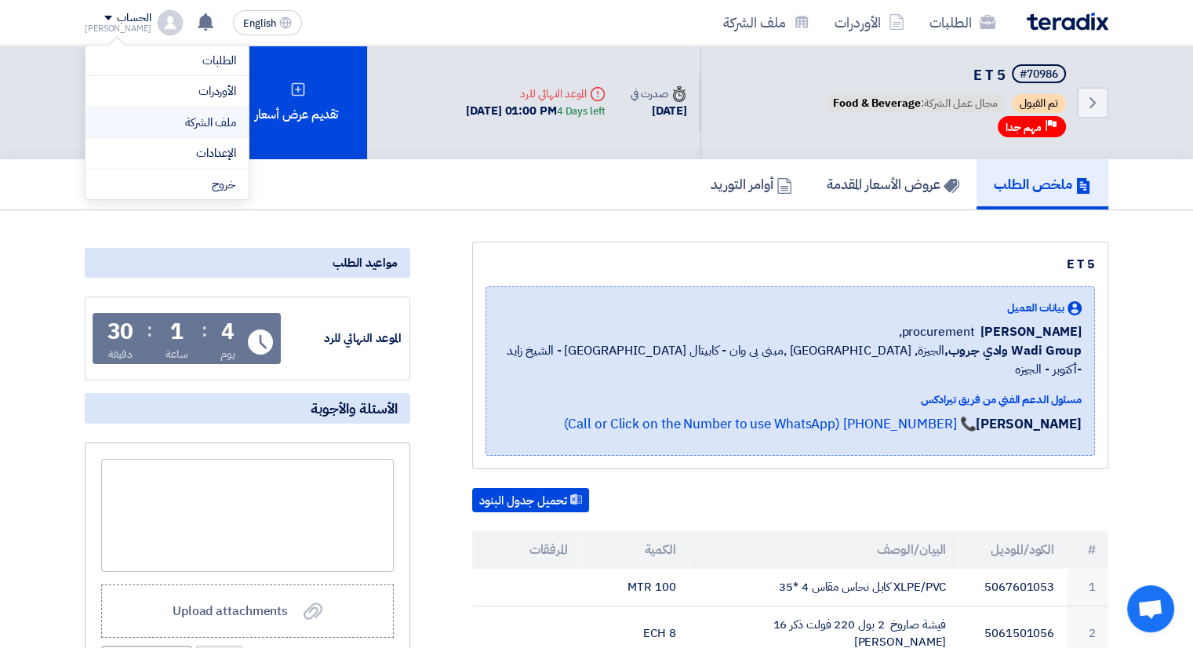
click at [186, 123] on link "ملف الشركة" at bounding box center [167, 123] width 138 height 18
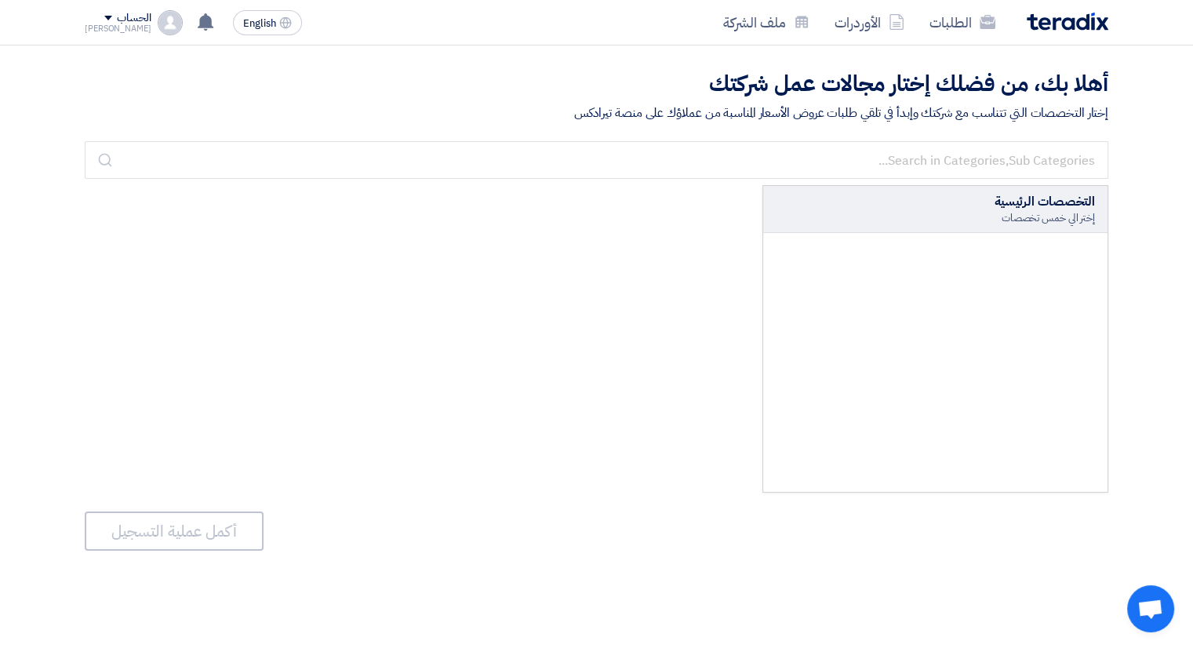
click at [1061, 228] on div "التخصصات الرئيسية إختر الي خمس تخصصات" at bounding box center [935, 209] width 344 height 47
click at [1063, 220] on div "إختر الي خمس تخصصات" at bounding box center [935, 218] width 319 height 14
click at [996, 198] on div "التخصصات الرئيسية" at bounding box center [935, 201] width 319 height 19
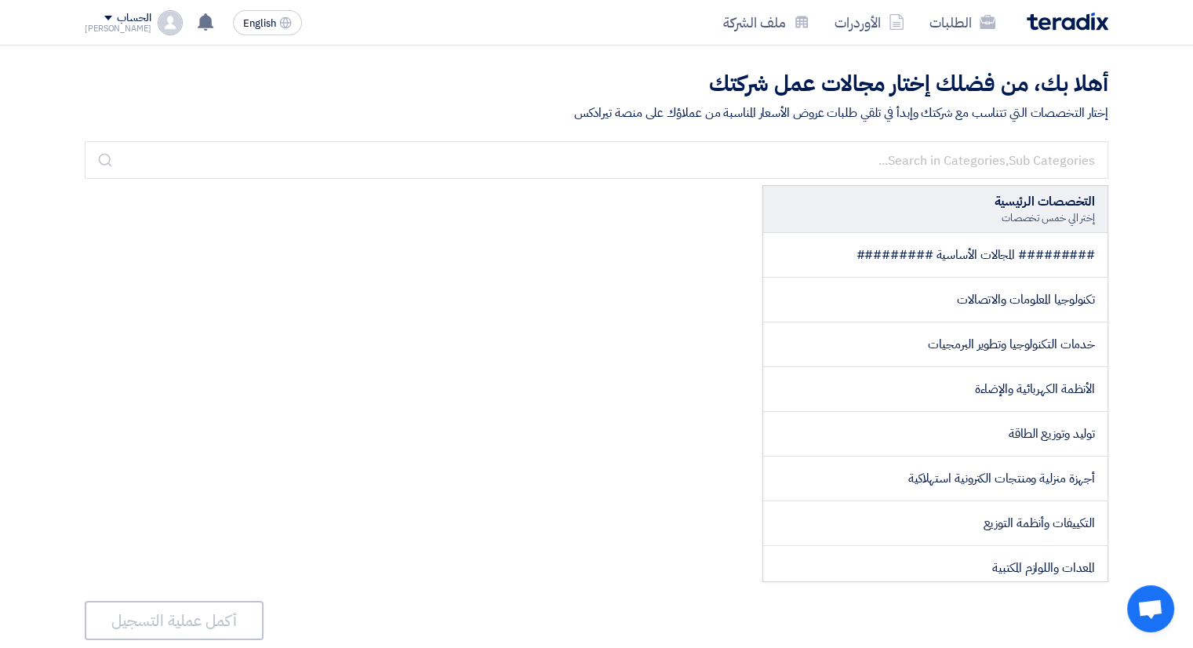
click at [1047, 195] on div "التخصصات الرئيسية" at bounding box center [935, 201] width 319 height 19
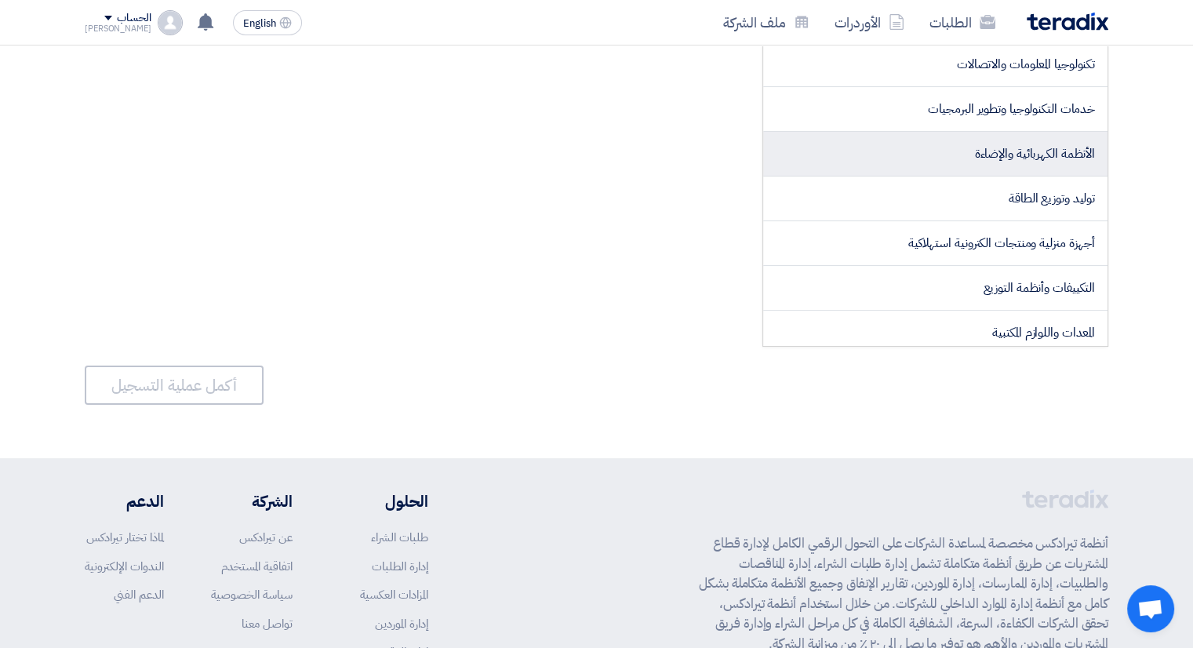
click at [1051, 169] on li "الأنظمة الكهربائية والإضاءة" at bounding box center [935, 154] width 344 height 45
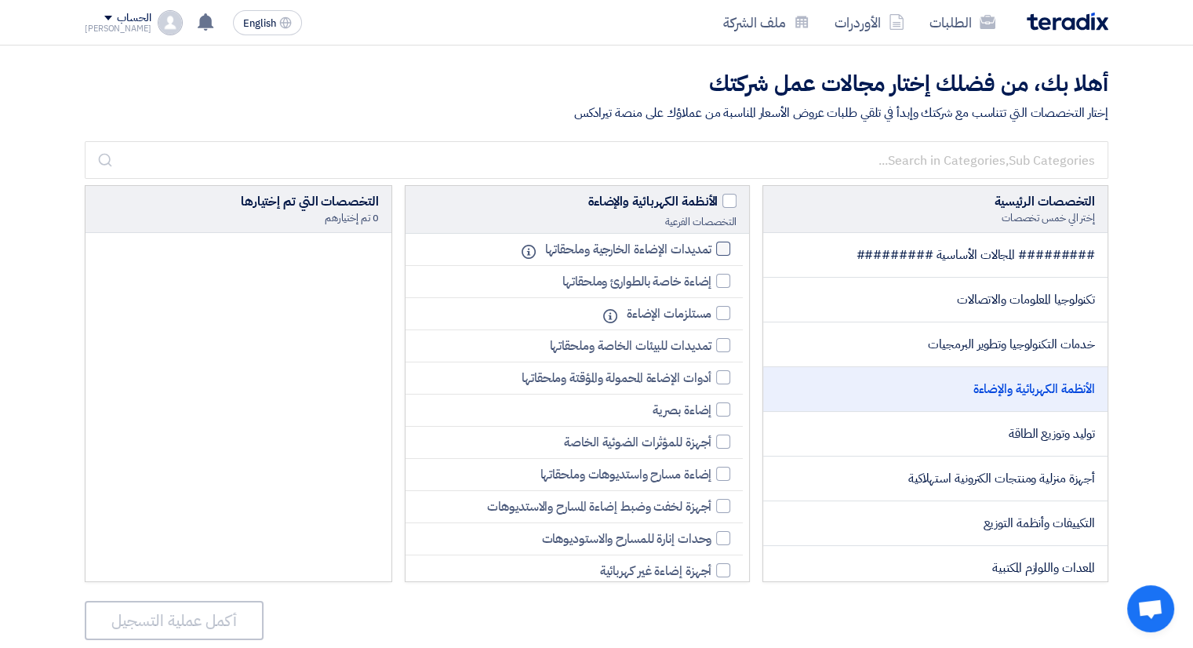
click at [720, 255] on div at bounding box center [723, 249] width 14 height 14
click at [711, 254] on input "تمديدات الإضاءة الخارجية وملحقاتها" at bounding box center [706, 249] width 10 height 10
checkbox input "true"
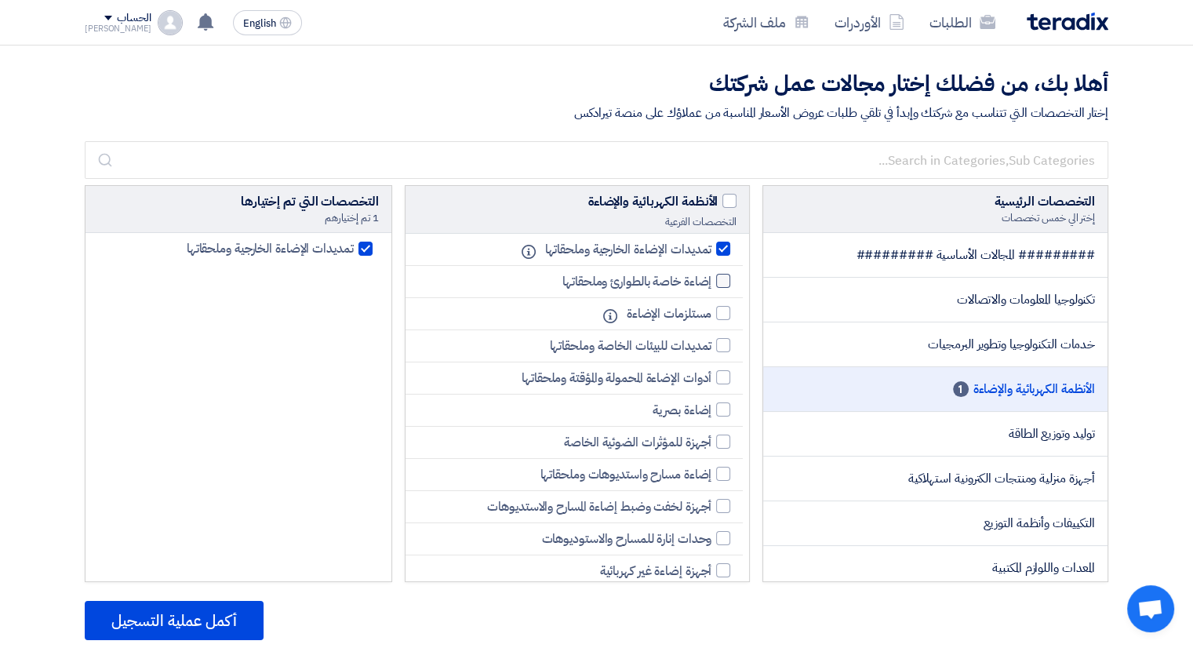
click at [716, 280] on div at bounding box center [723, 281] width 14 height 14
click at [711, 280] on input "إضاءة خاصة بالطوارئ وملحقاتها" at bounding box center [706, 281] width 10 height 10
checkbox input "true"
click at [716, 301] on li "مستلزمات الإضاءة Info" at bounding box center [574, 314] width 338 height 32
click at [716, 311] on div at bounding box center [723, 313] width 14 height 14
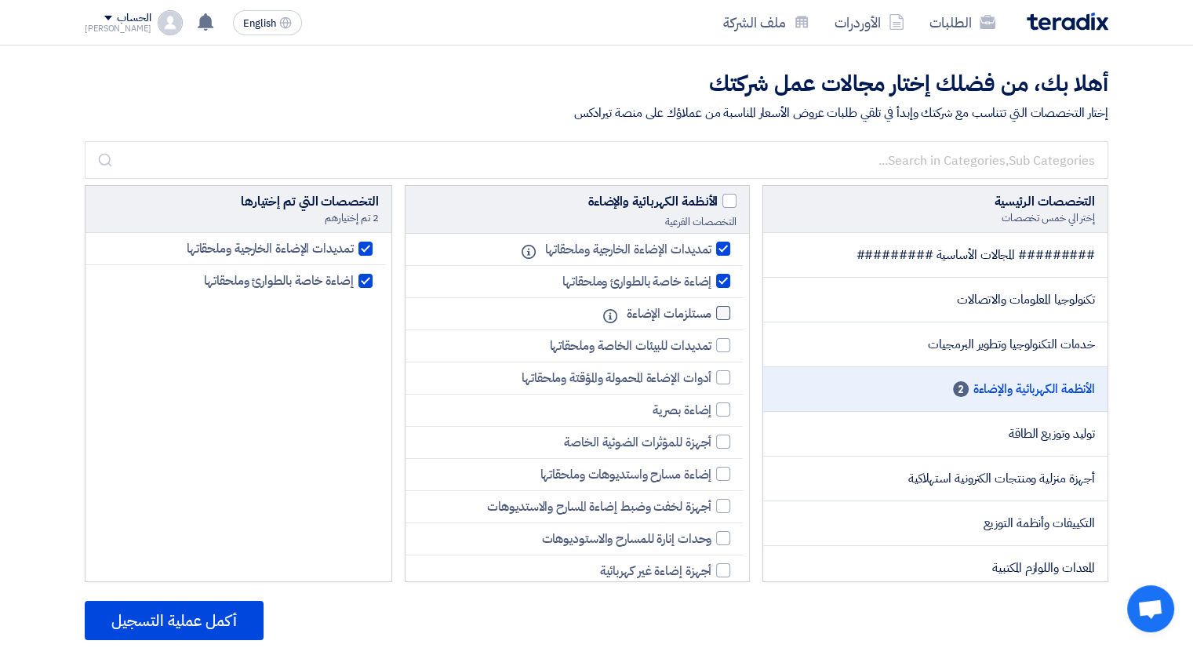
click at [711, 311] on input "مستلزمات الإضاءة" at bounding box center [706, 313] width 10 height 10
checkbox input "true"
click at [712, 377] on label "أدوات الإضاءة المحمولة والمؤقتة وملحقاتها" at bounding box center [622, 378] width 216 height 19
click at [711, 377] on input "أدوات الإضاءة المحمولة والمؤقتة وملحقاتها" at bounding box center [706, 378] width 10 height 10
checkbox input "true"
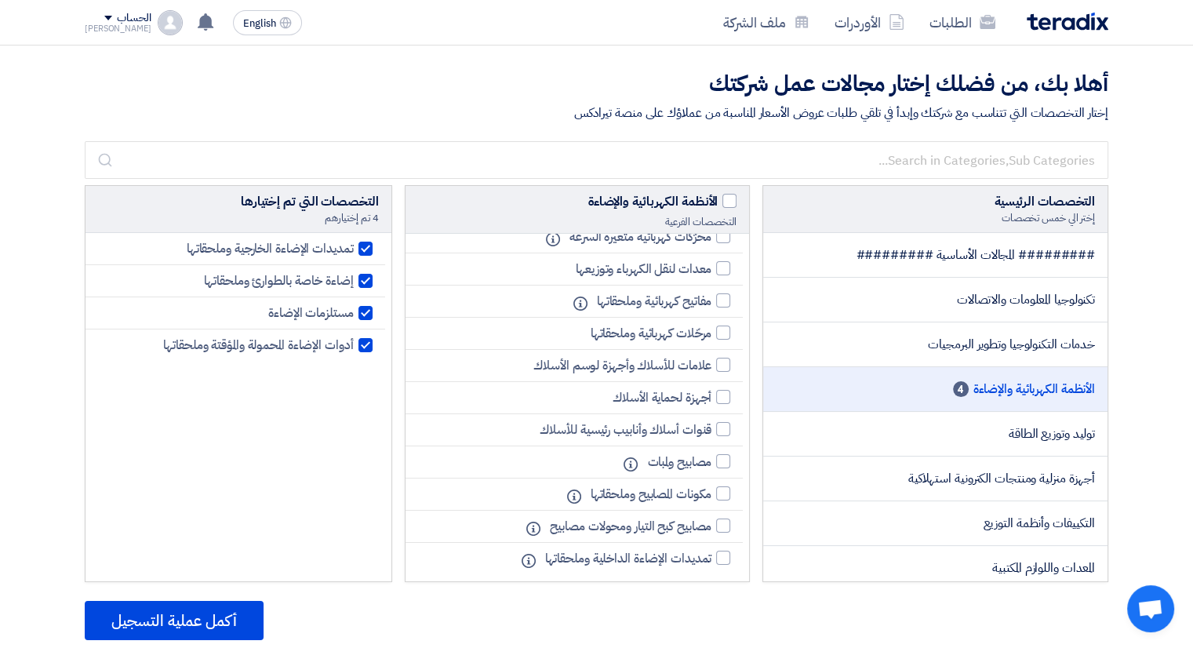
scroll to position [314, 0]
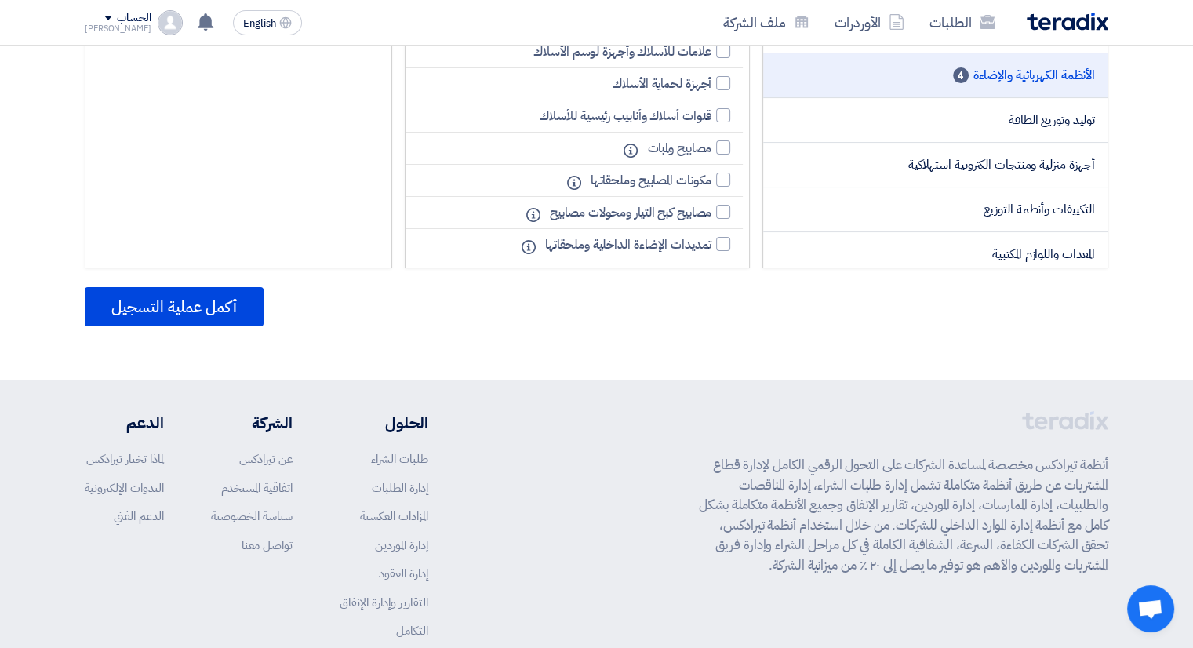
click at [1070, 326] on div "التخصصات الرئيسية إختر الي خمس تخصصات ######### المجالات الأساسية ######### تكن…" at bounding box center [596, 145] width 1047 height 648
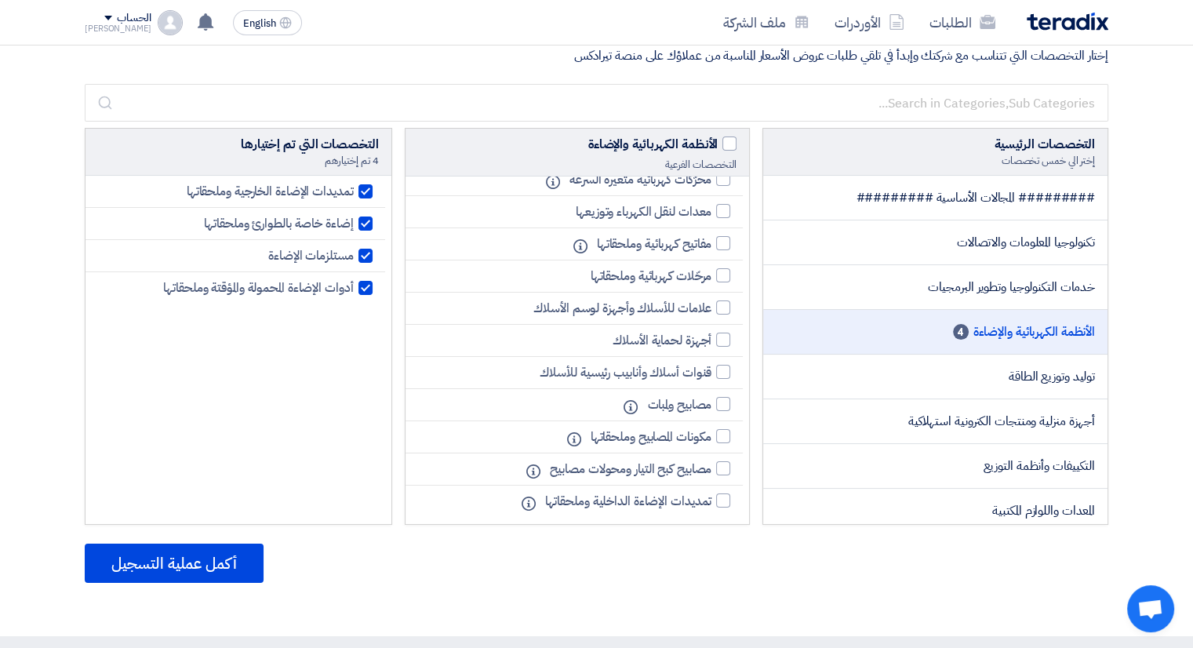
scroll to position [0, 0]
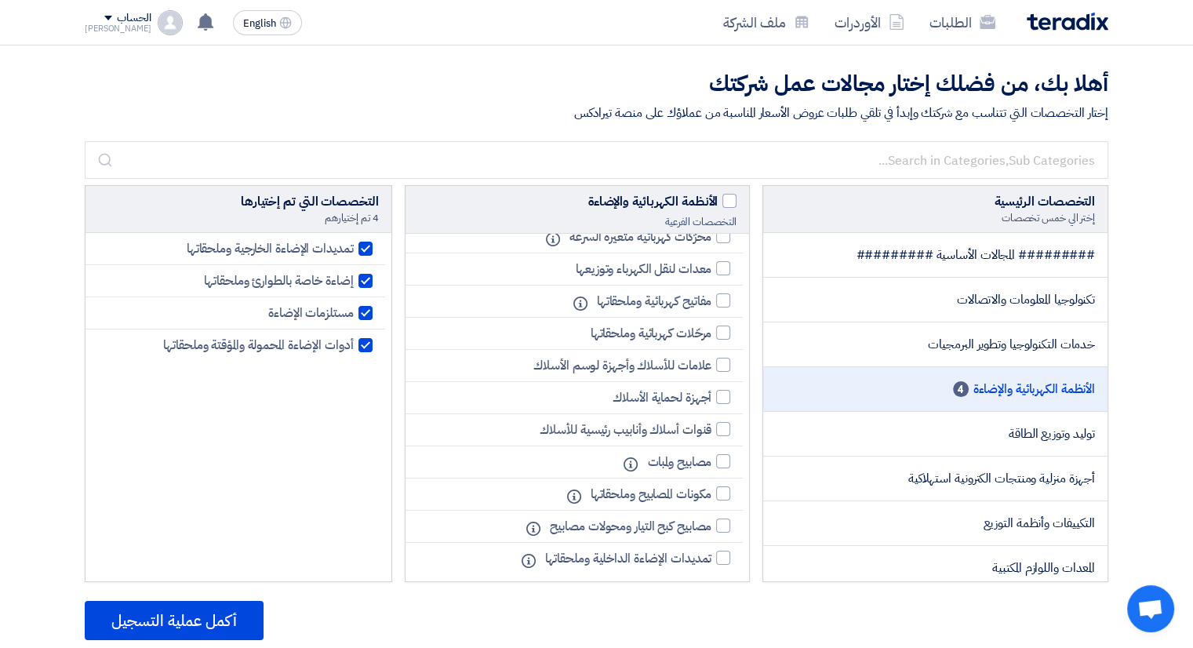
click at [548, 101] on div "أهلا بك، من فضلك إختار مجالات عمل شركتك إختار التخصصات التي تتناسب مع شركتك وإب…" at bounding box center [596, 95] width 1047 height 53
click at [113, 26] on div "[PERSON_NAME]" at bounding box center [118, 28] width 67 height 9
click at [176, 67] on link "الطلبات" at bounding box center [167, 61] width 138 height 18
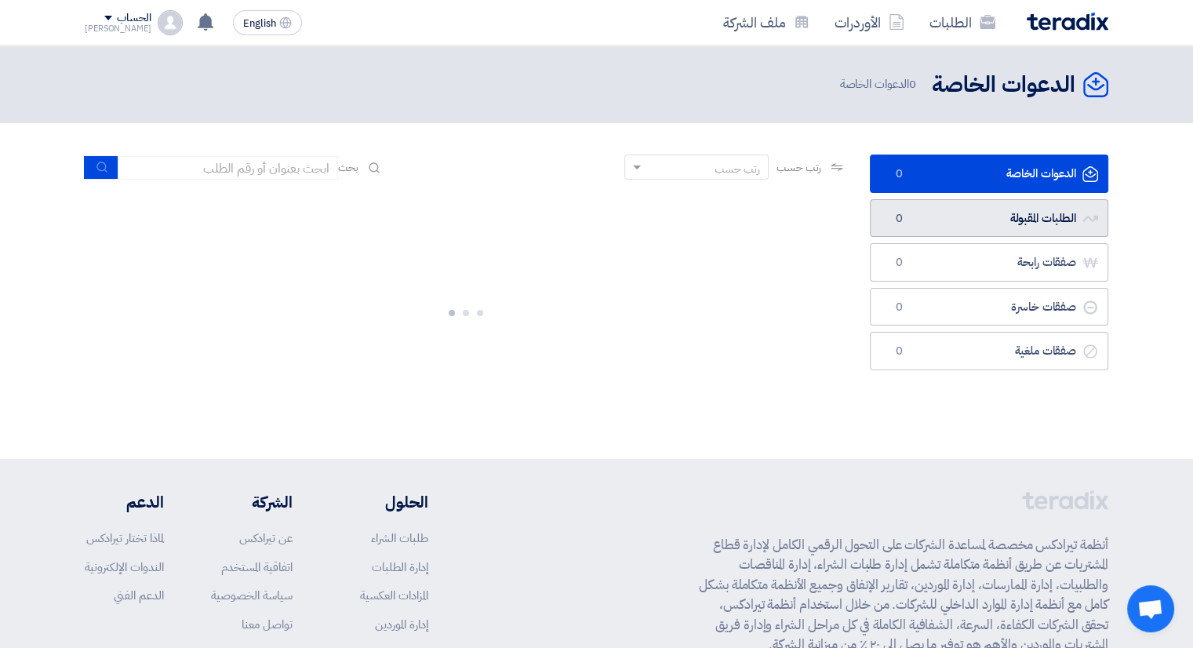
click at [938, 224] on link "الطلبات المقبولة الطلبات المقبولة 0" at bounding box center [989, 218] width 238 height 38
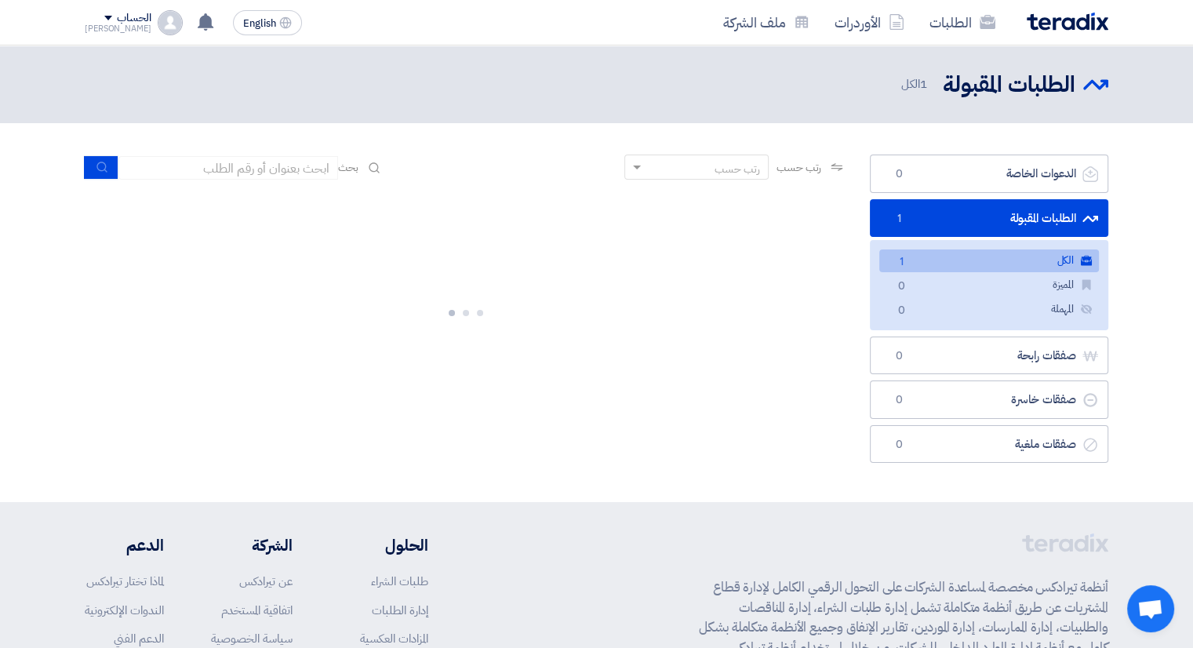
click at [914, 263] on link "الكل الكل 1" at bounding box center [989, 260] width 220 height 23
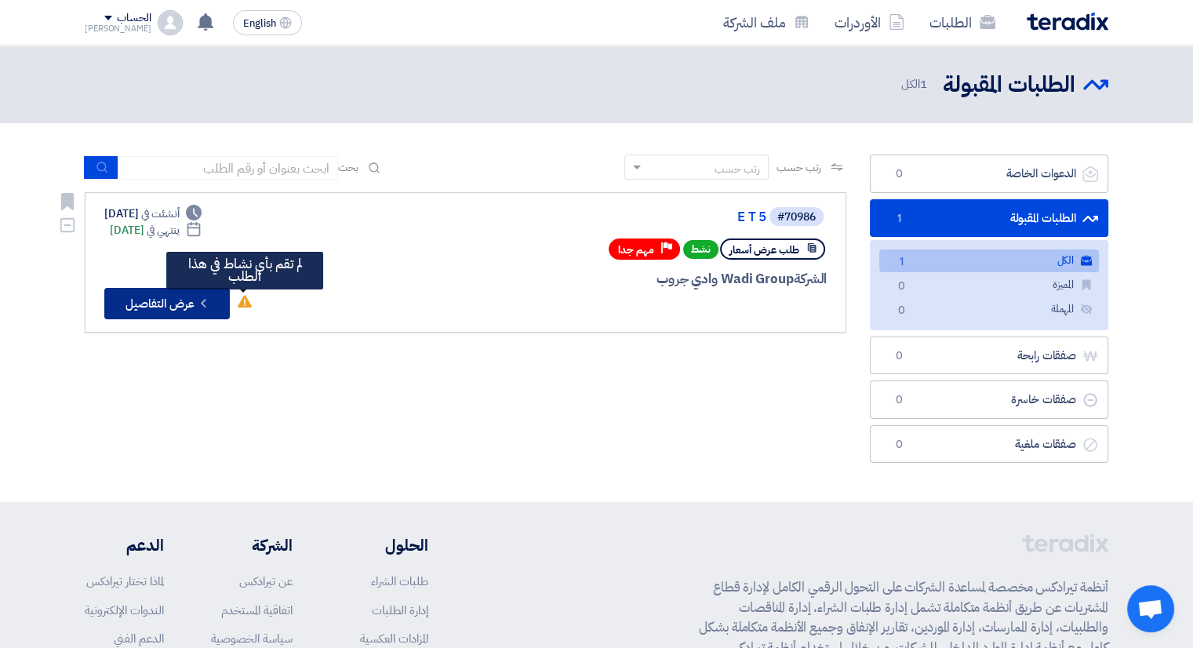
click at [217, 305] on button "Check details عرض التفاصيل" at bounding box center [166, 303] width 125 height 31
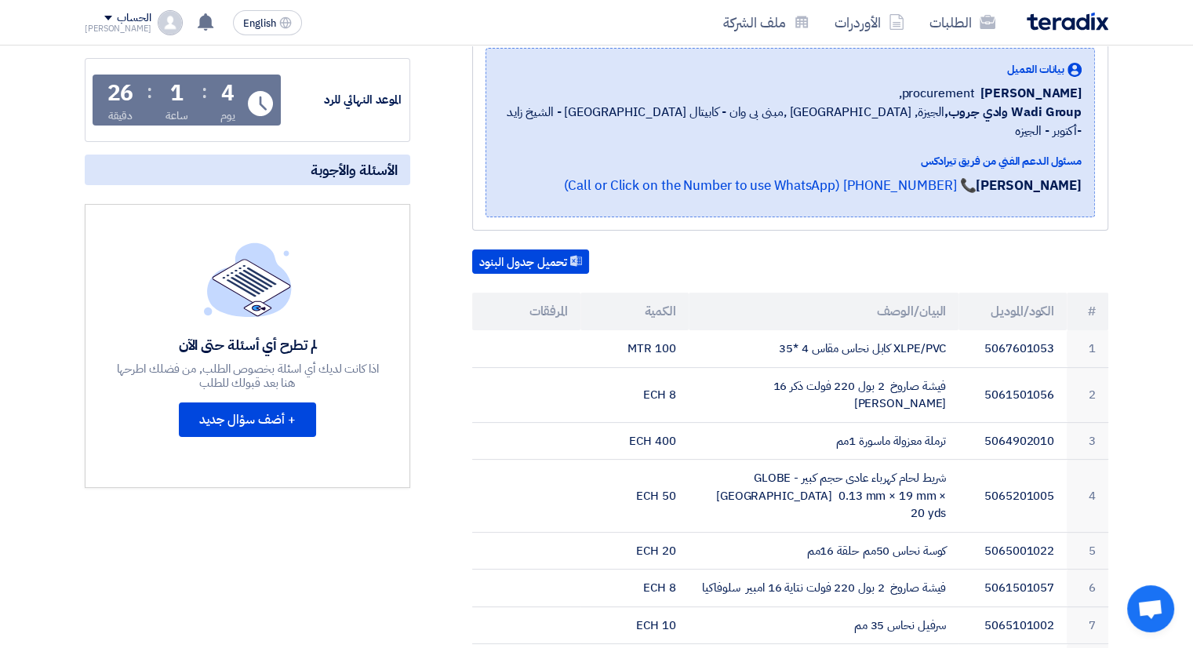
scroll to position [157, 0]
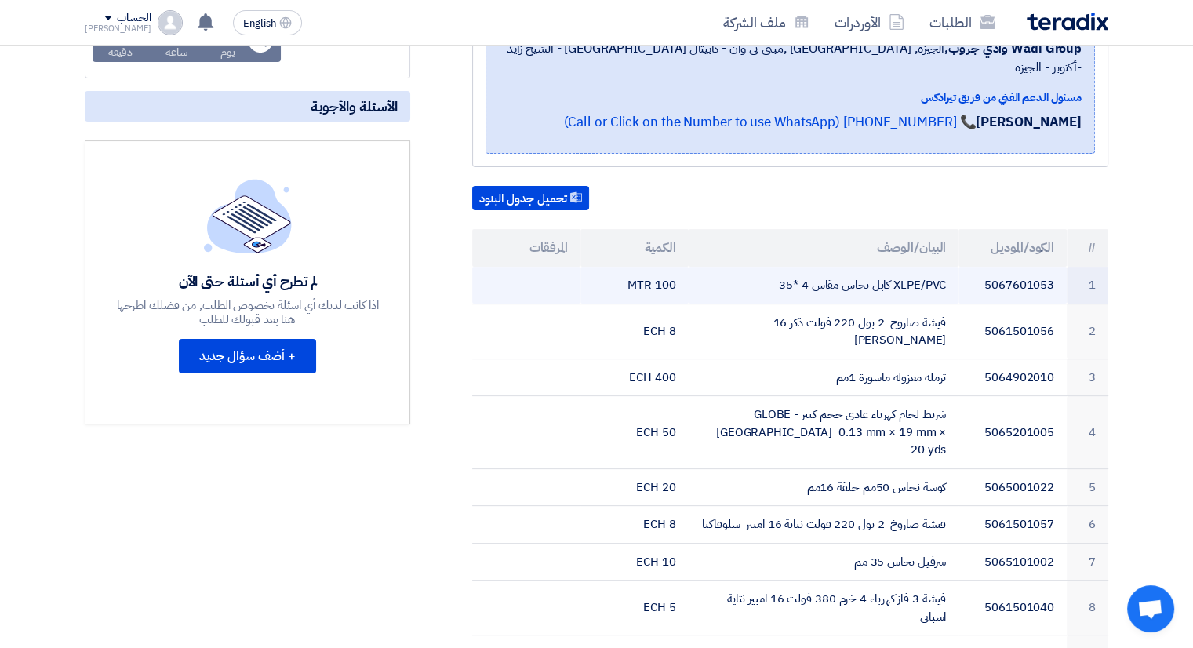
scroll to position [314, 0]
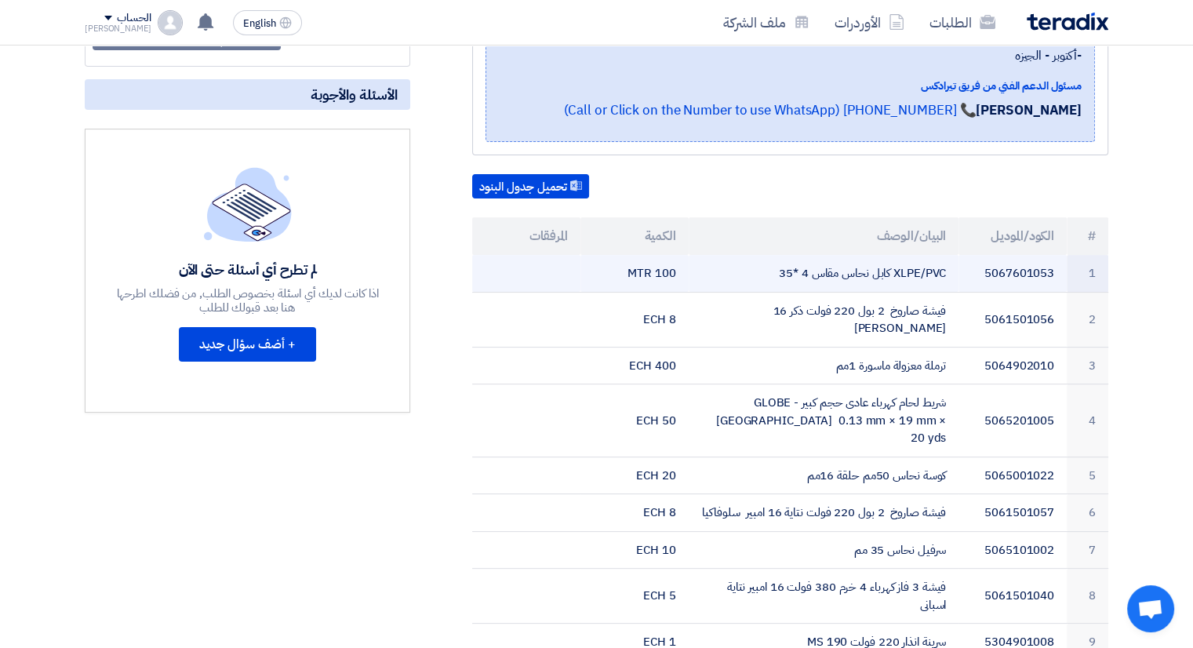
click at [658, 255] on td "100 MTR" at bounding box center [634, 273] width 108 height 37
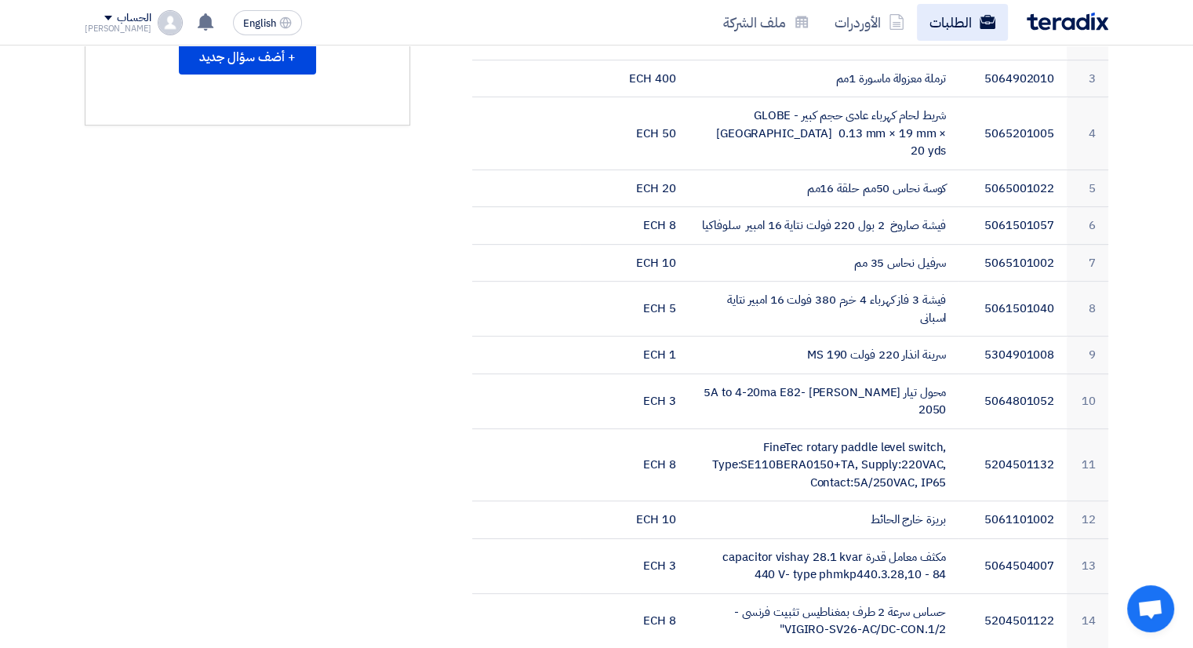
scroll to position [627, 0]
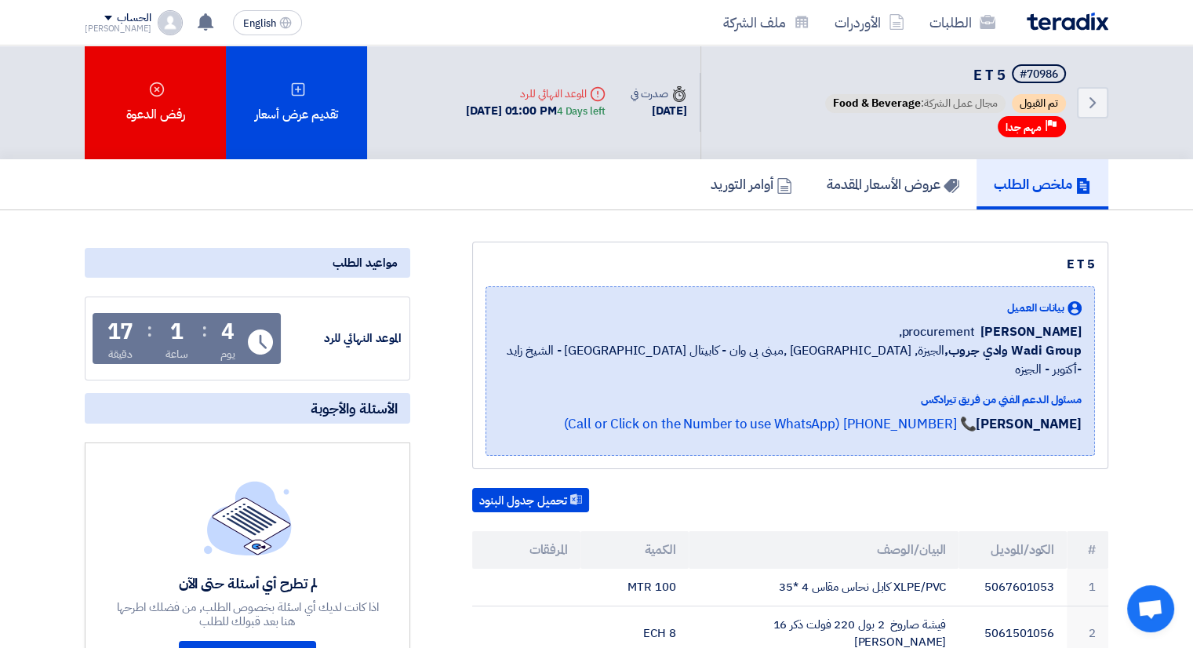
click at [485, 249] on div "E T 5 بيانات العميل Ahmed Naguib procurement, Wadi Group وادي جروب, الجيزة, Egy…" at bounding box center [790, 355] width 636 height 227
click at [1151, 77] on div "Back #70986 E T 5 تم القبول مجال عمل الشركة: Food & Beverage Priority مهم جدا T…" at bounding box center [596, 102] width 1193 height 114
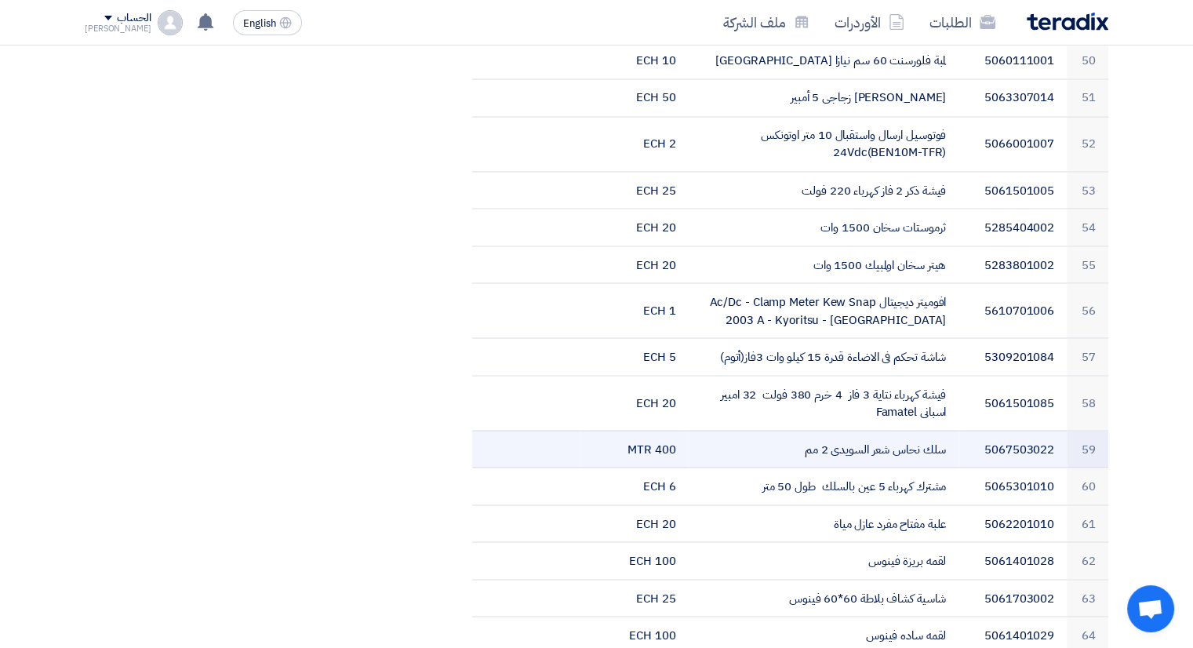
scroll to position [2588, 0]
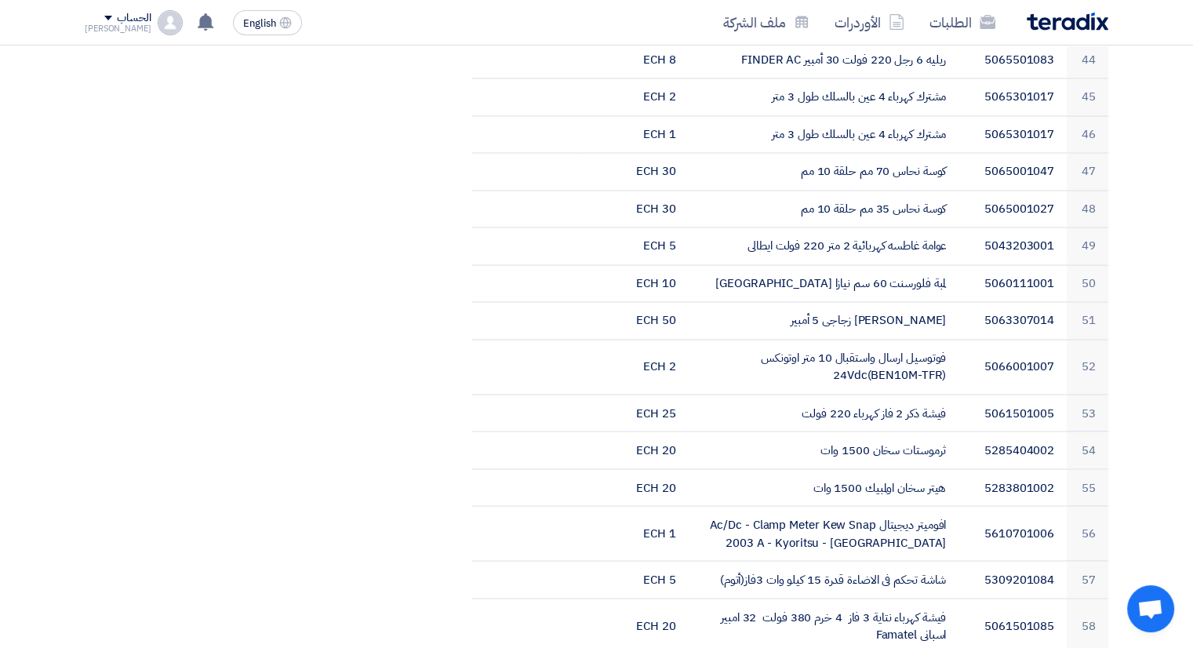
drag, startPoint x: 839, startPoint y: 350, endPoint x: 253, endPoint y: 219, distance: 601.1
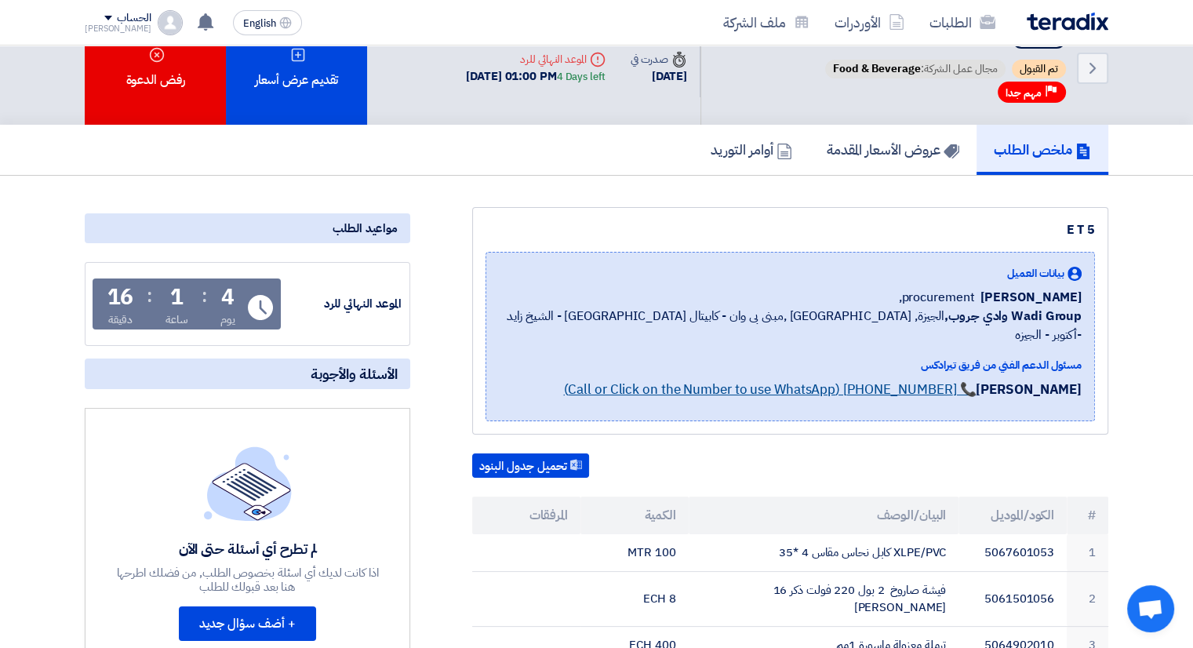
scroll to position [0, 0]
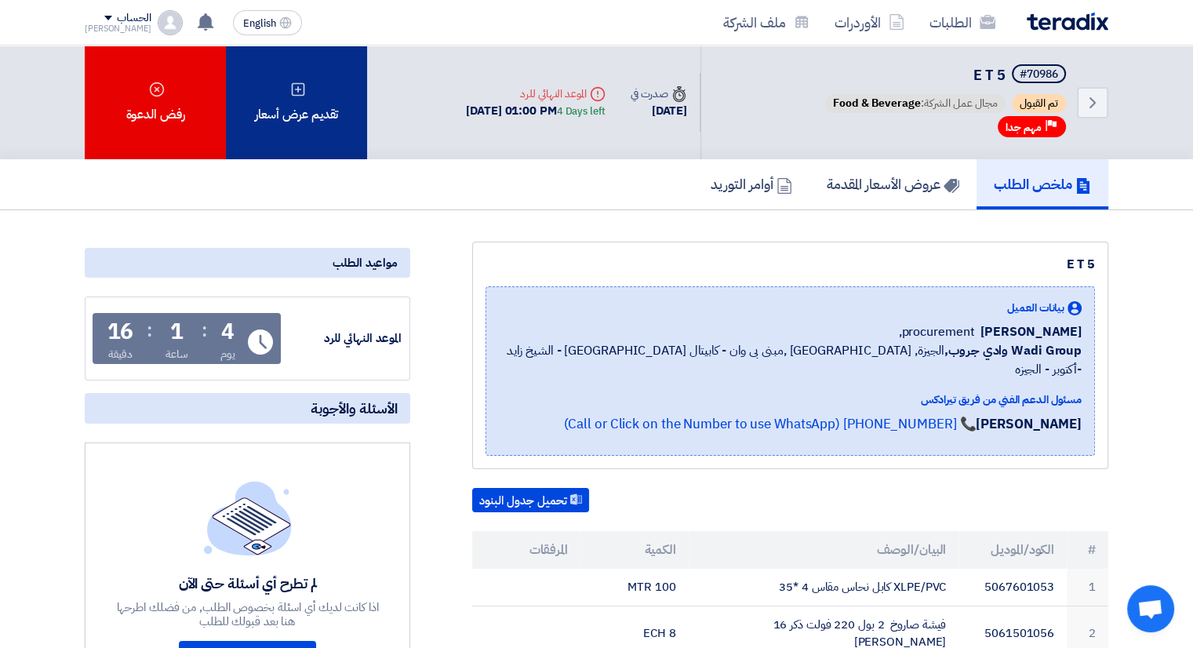
click at [322, 98] on div "تقديم عرض أسعار" at bounding box center [296, 102] width 141 height 114
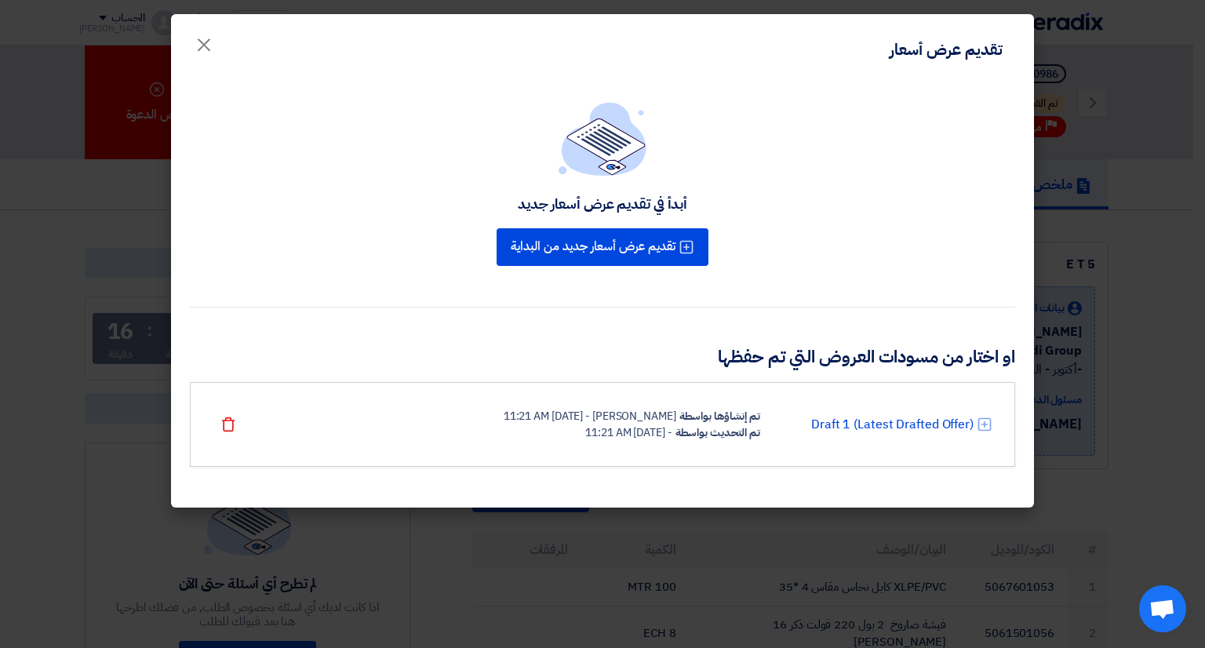
click at [698, 429] on div "تم التحديث بواسطة" at bounding box center [717, 432] width 85 height 16
click at [894, 424] on link "Draft 1 (Latest Drafted Offer)" at bounding box center [892, 424] width 162 height 19
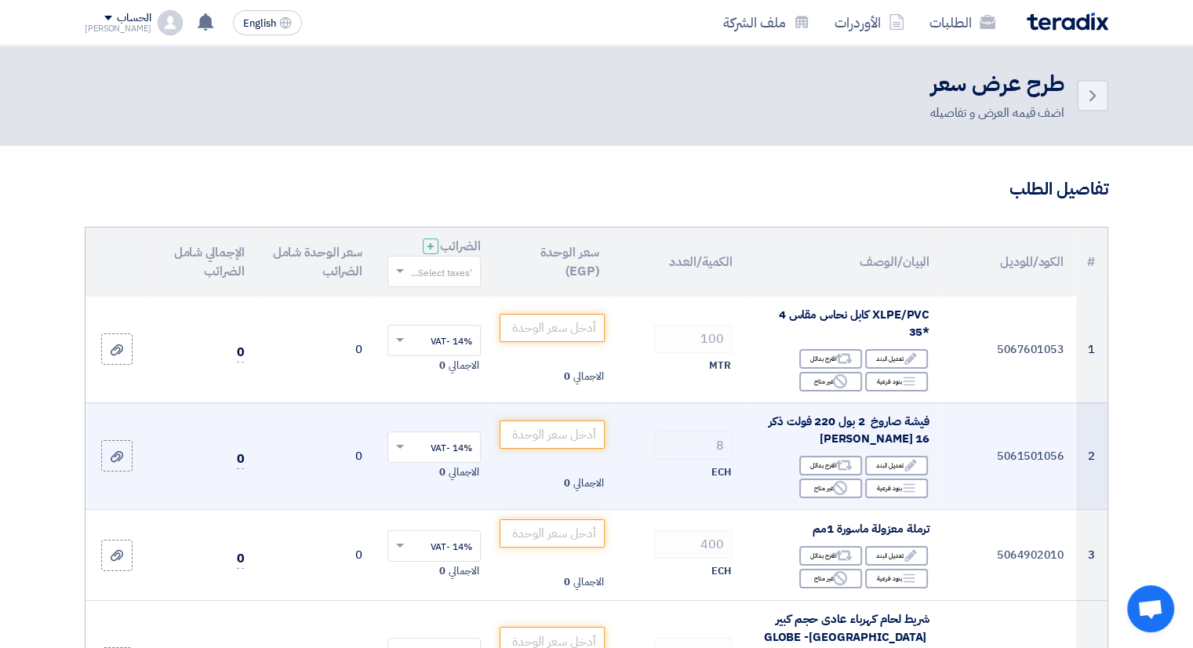
scroll to position [122, 0]
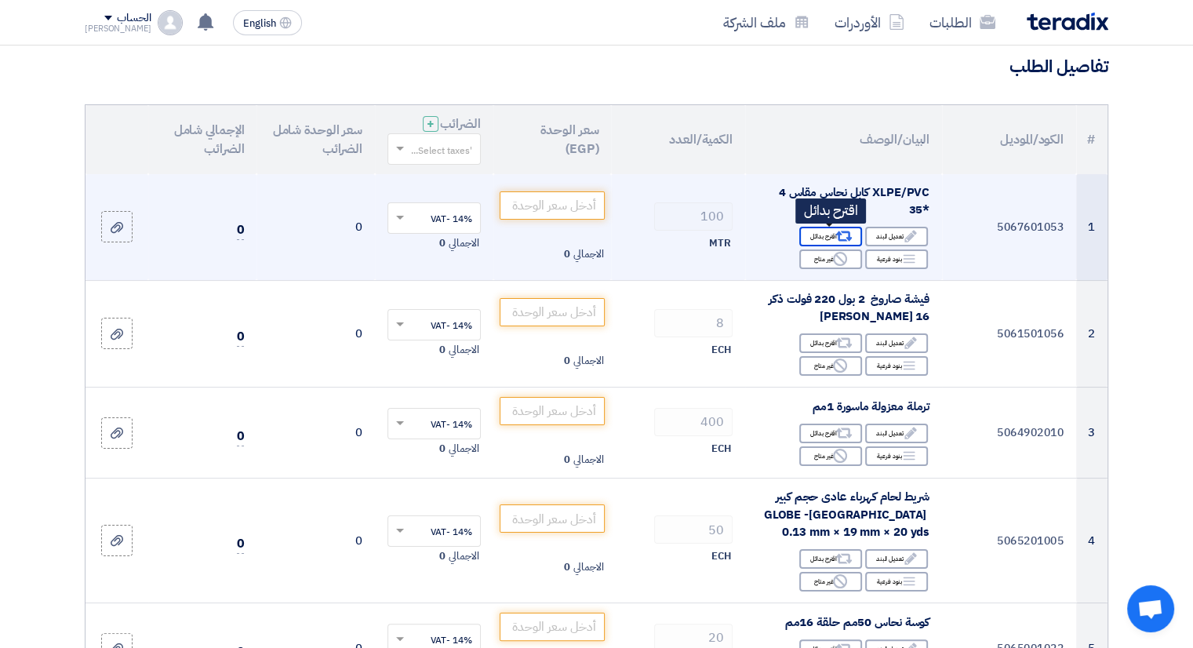
click at [834, 236] on div "Alternative اقترح بدائل" at bounding box center [830, 237] width 63 height 20
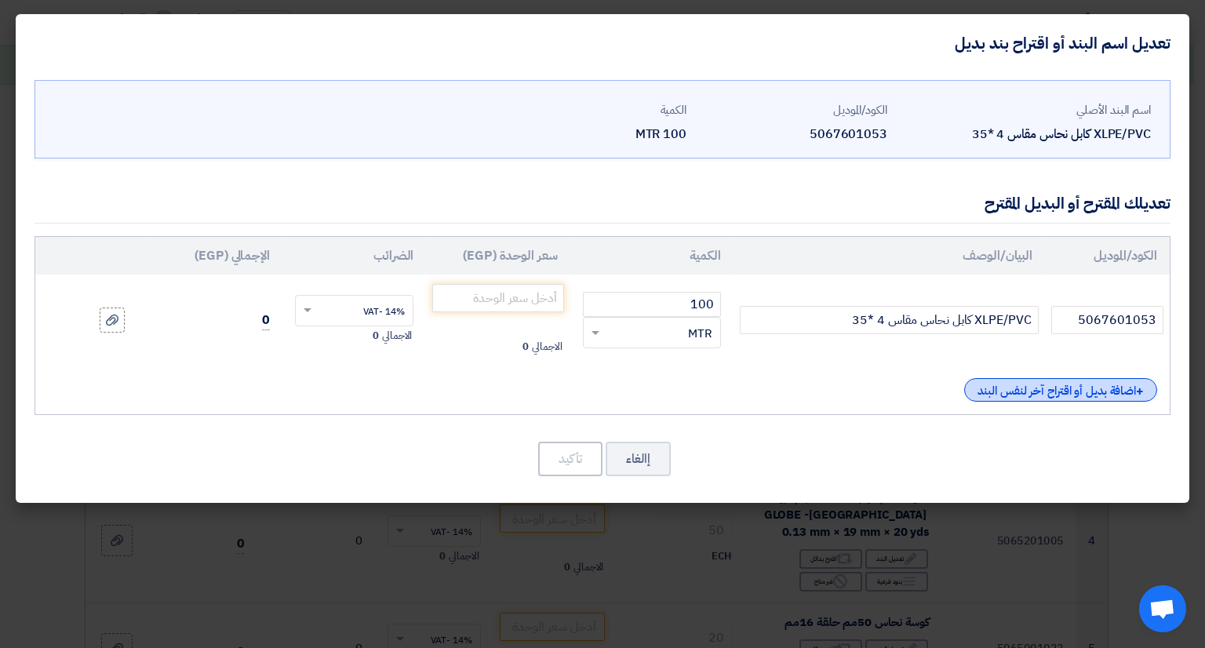
click at [1101, 395] on div "+ اضافة بديل أو اقتراح آخر لنفس البند" at bounding box center [1060, 390] width 193 height 24
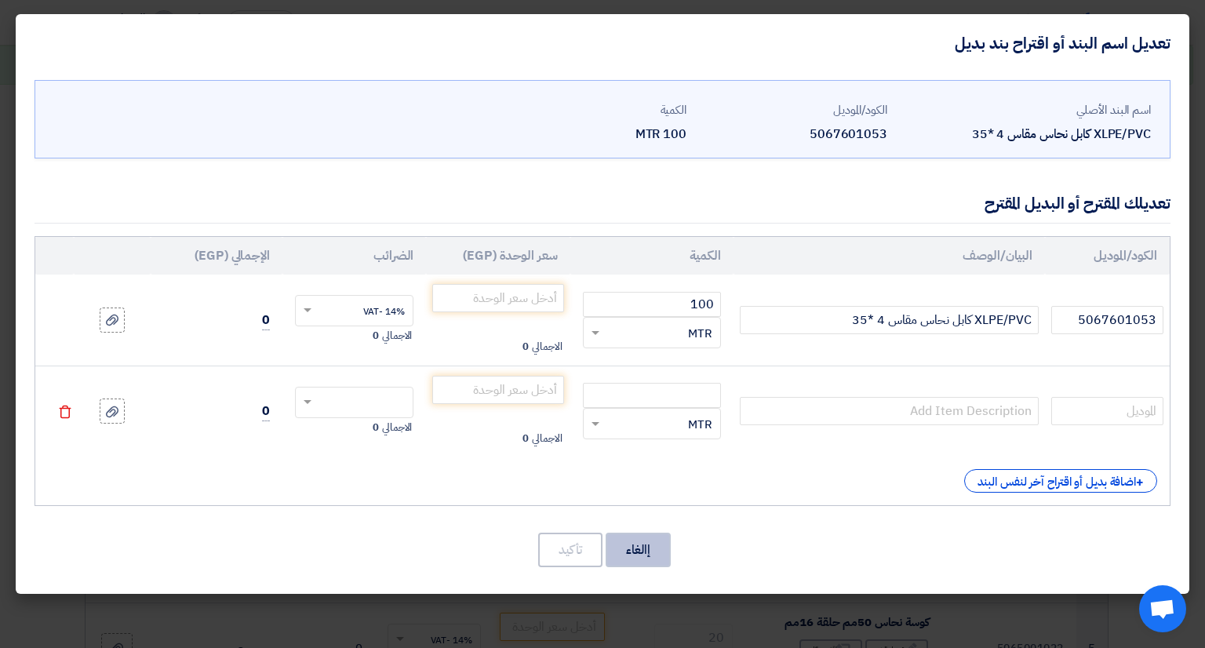
click at [627, 547] on button "إالغاء" at bounding box center [637, 550] width 65 height 35
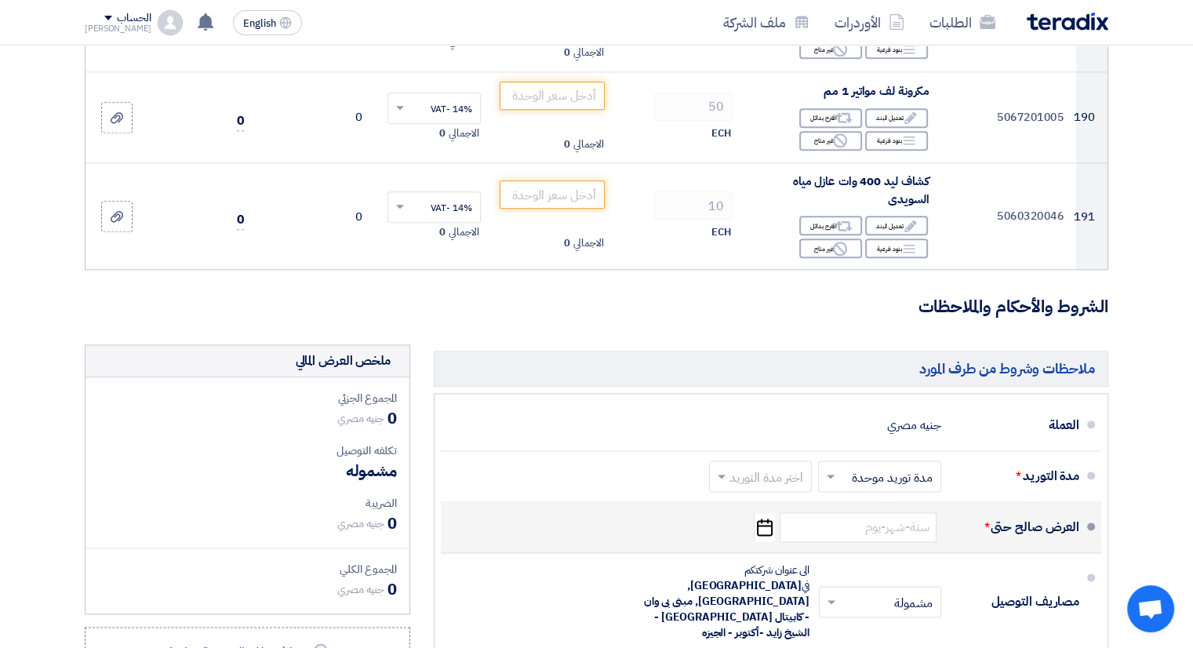
scroll to position [19743, 0]
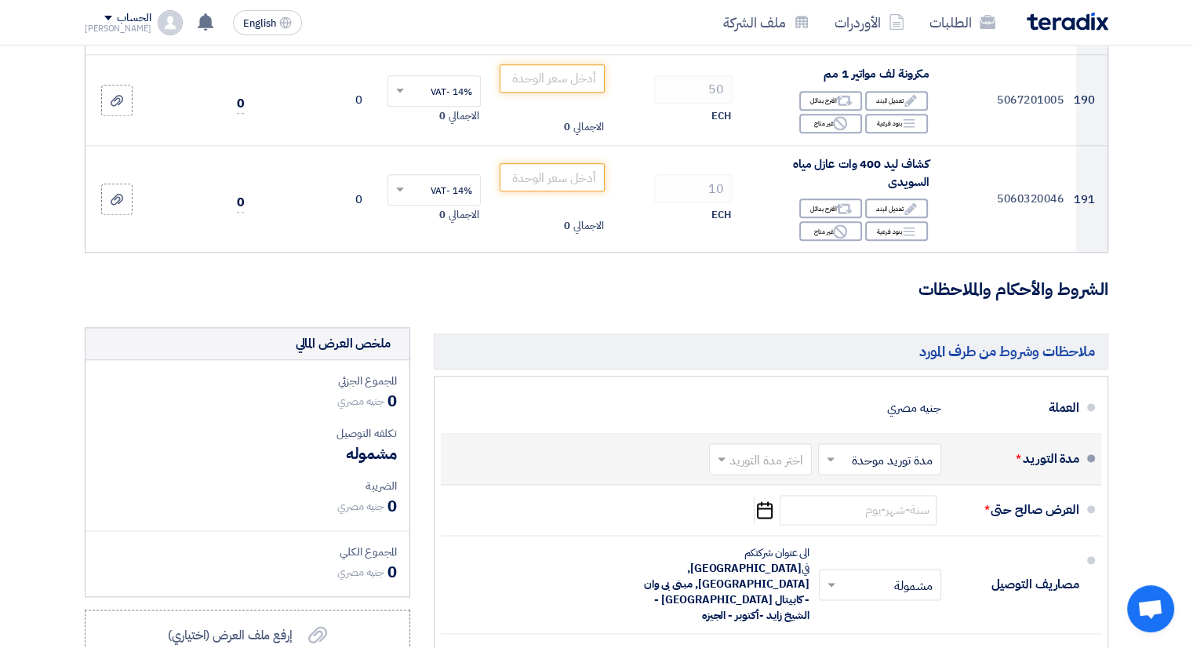
click at [920, 449] on input "text" at bounding box center [876, 460] width 115 height 23
click at [910, 483] on span "مدد توريد متعددة" at bounding box center [893, 492] width 85 height 19
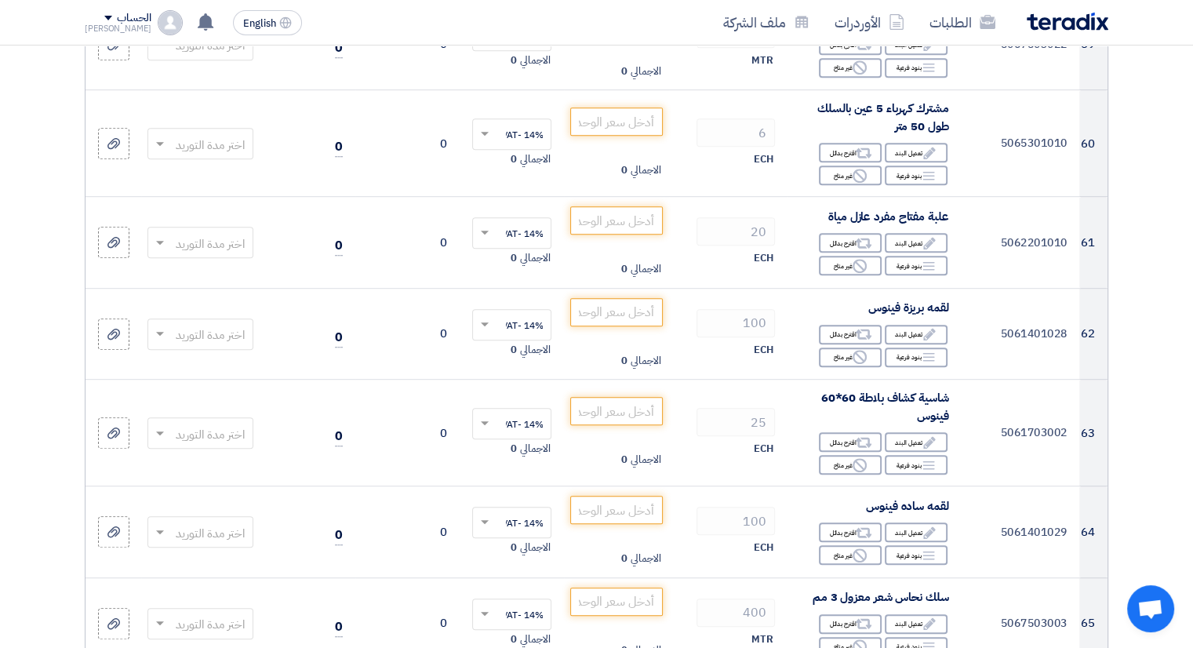
scroll to position [6556, 0]
